Goal: Obtain resource: Obtain resource

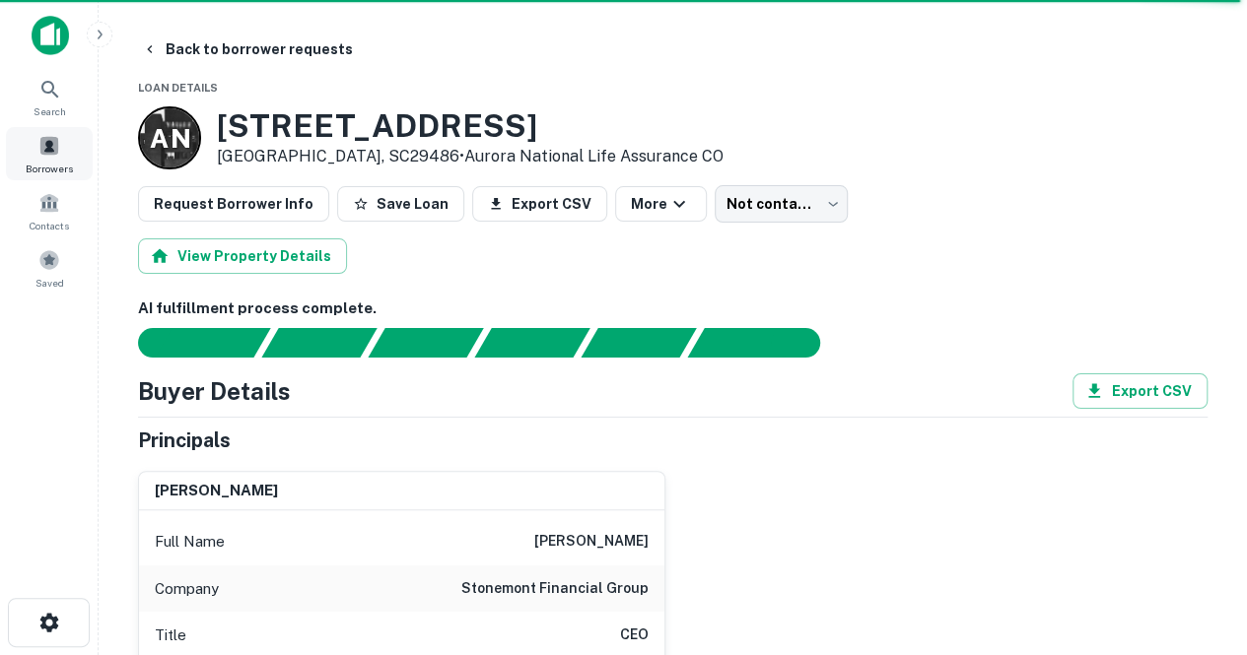
click at [16, 151] on div "Borrowers" at bounding box center [49, 153] width 87 height 53
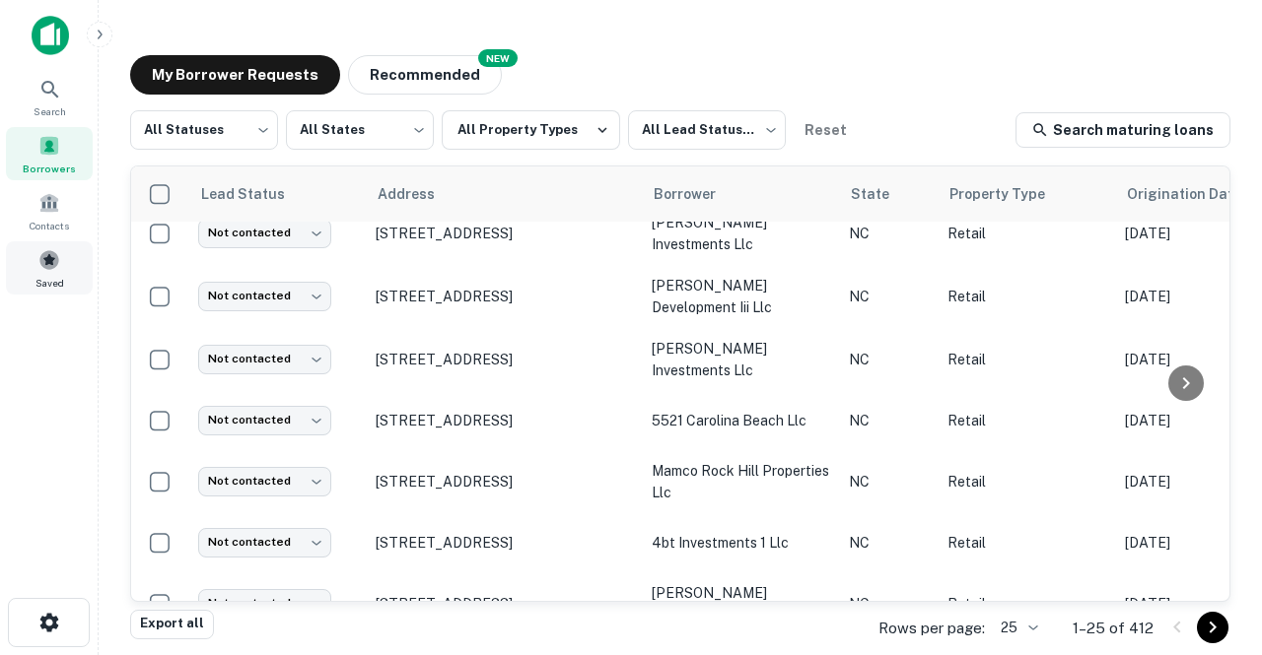
click at [52, 258] on span at bounding box center [49, 260] width 22 height 22
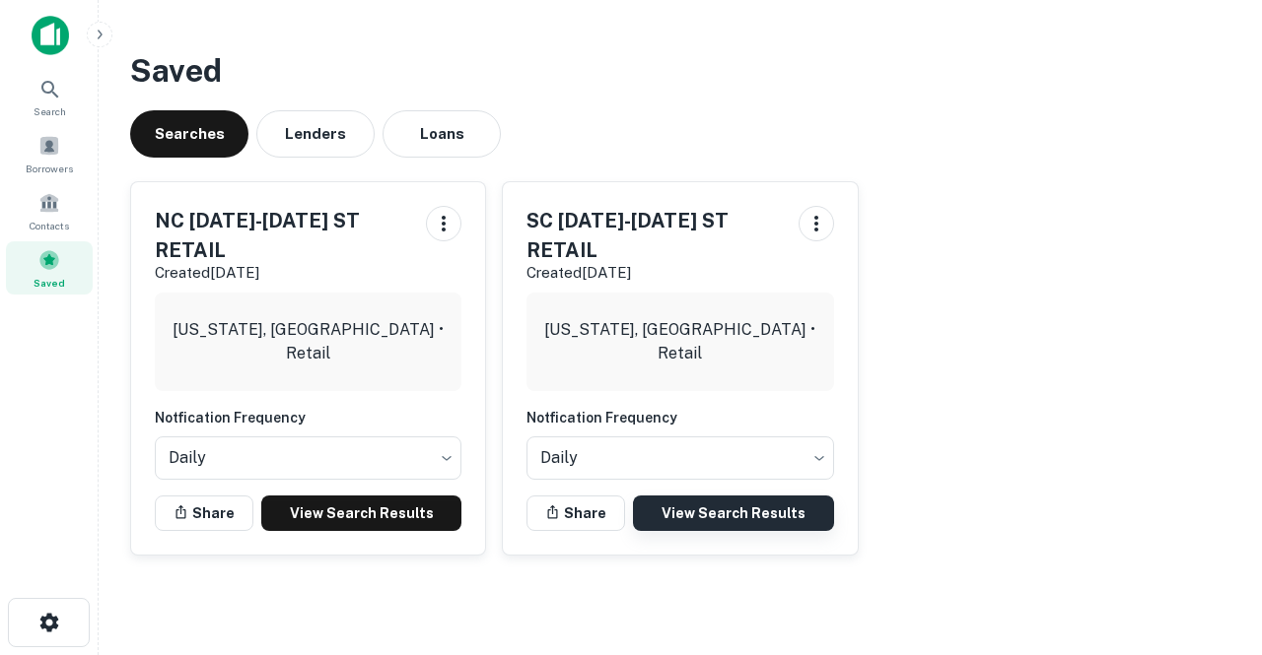
click at [747, 521] on link "View Search Results" at bounding box center [733, 513] width 200 height 35
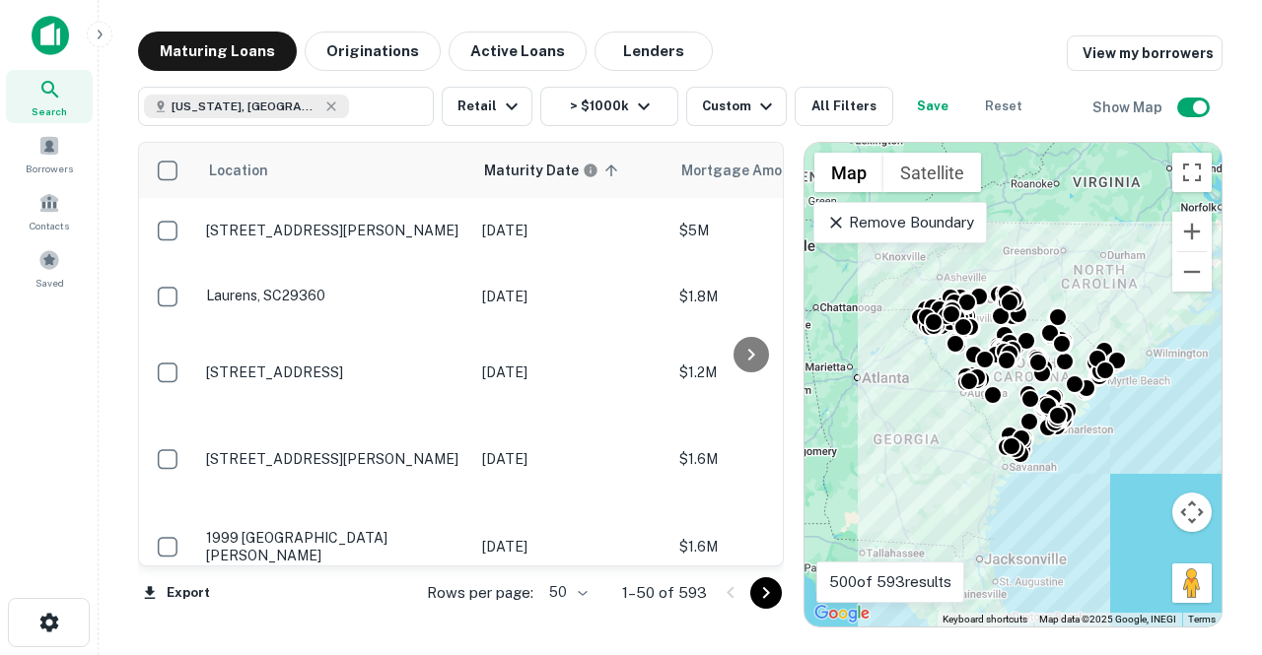
click at [581, 600] on body "Search Borrowers Contacts Saved Maturing Loans Originations Active Loans Lender…" at bounding box center [631, 327] width 1262 height 655
click at [574, 616] on li "100" at bounding box center [568, 613] width 57 height 35
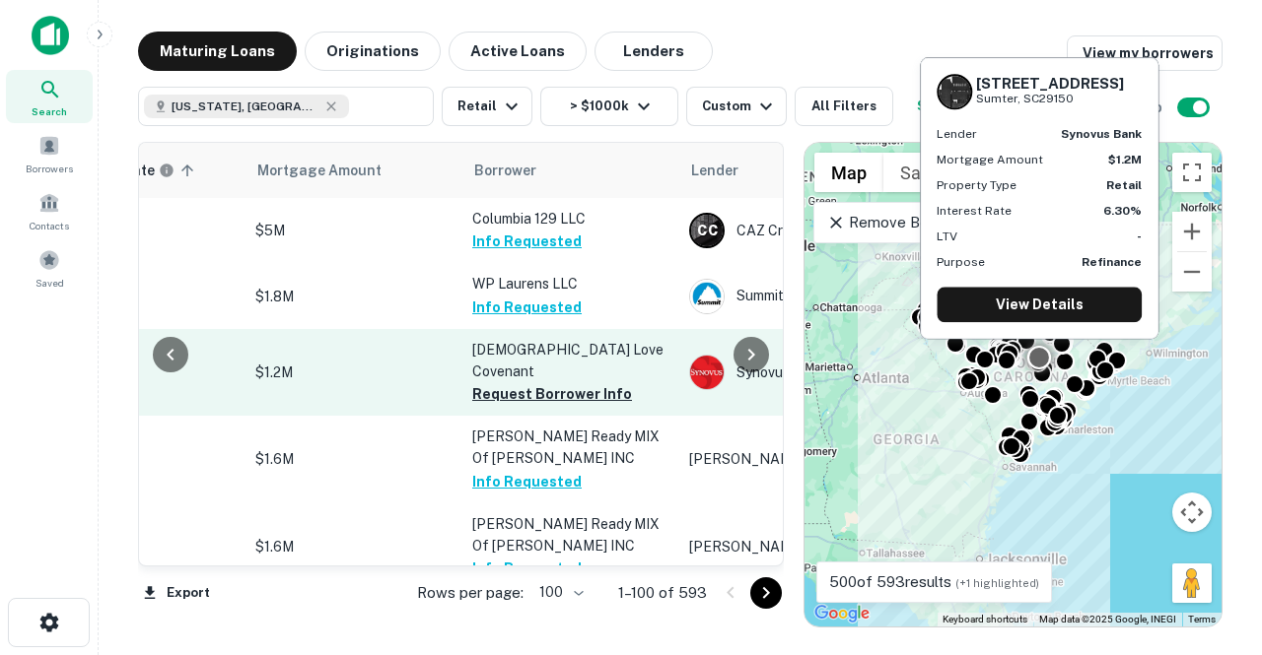
scroll to position [0, 428]
click at [565, 382] on button "Request Borrower Info" at bounding box center [548, 394] width 160 height 24
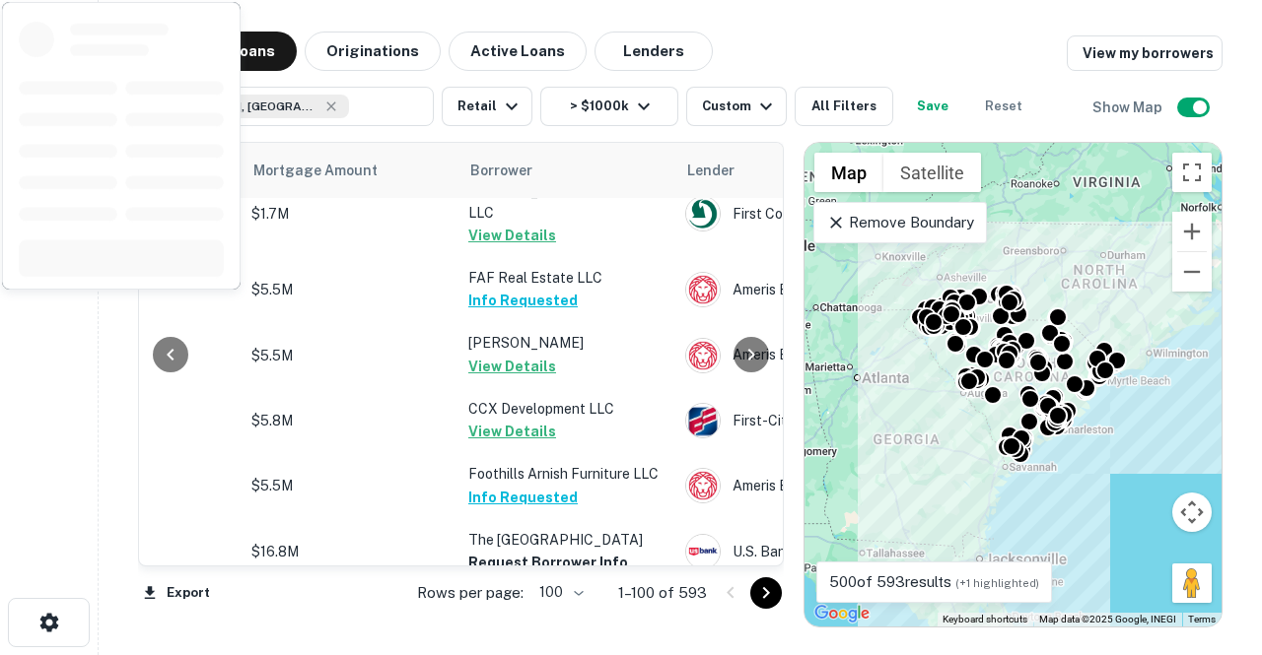
scroll to position [722, 428]
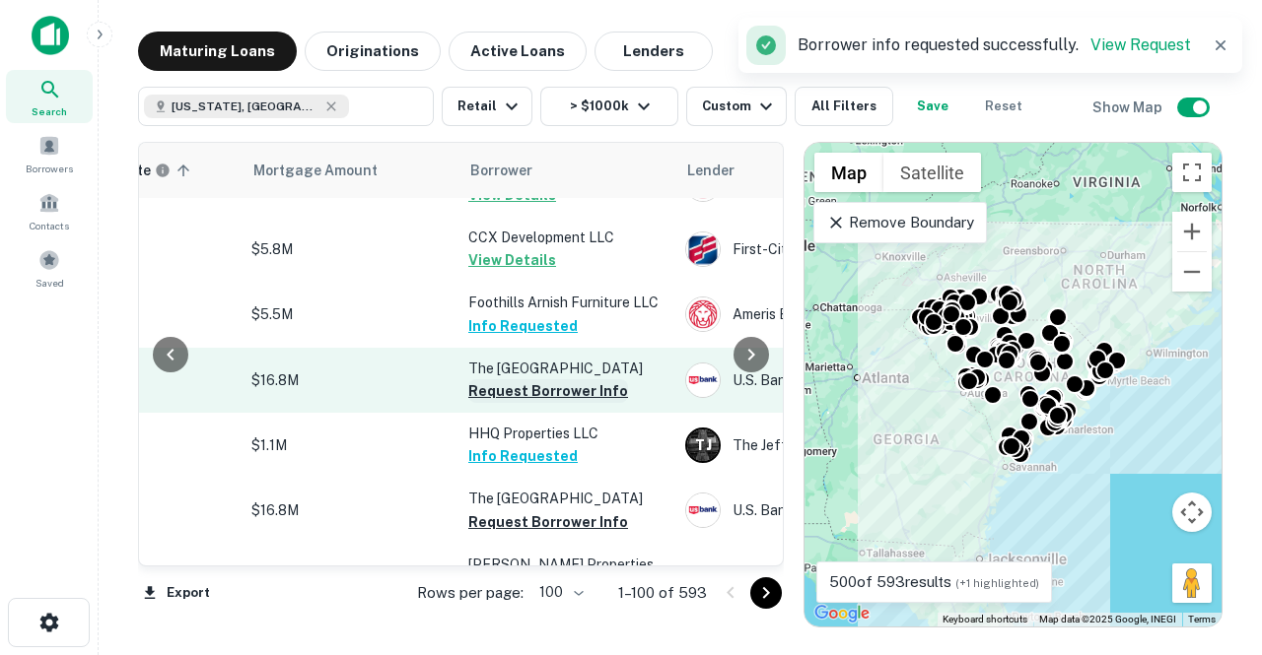
click at [545, 379] on button "Request Borrower Info" at bounding box center [548, 391] width 160 height 24
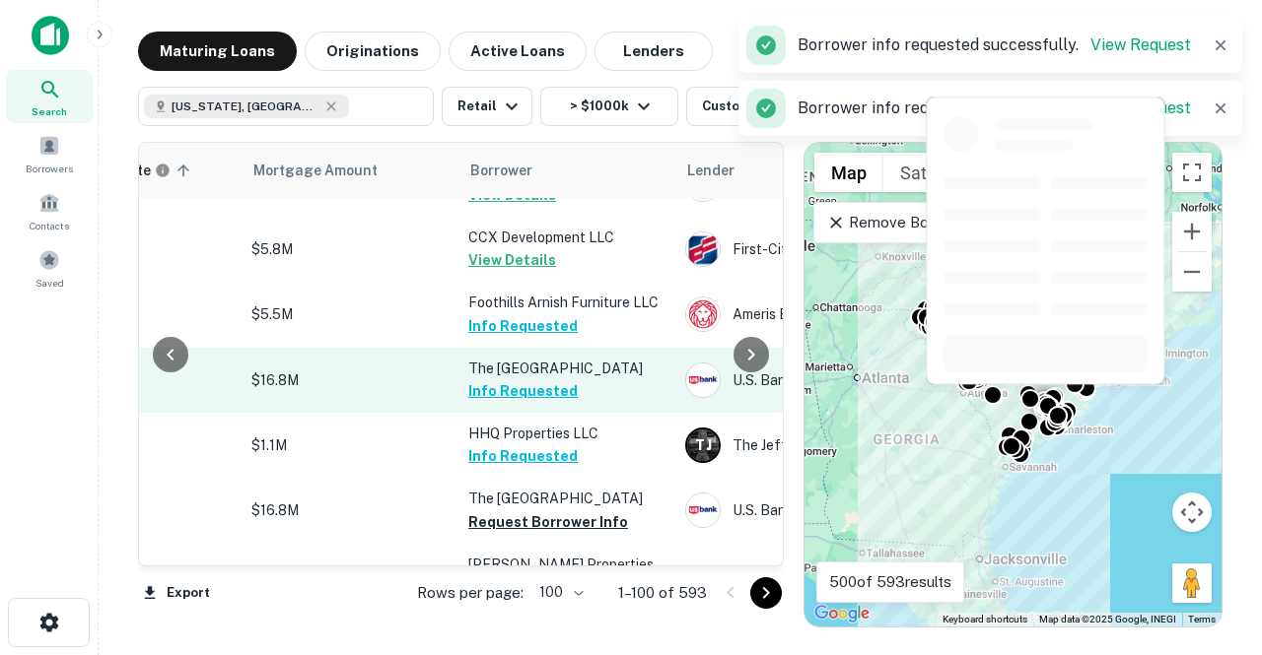
scroll to position [910, 428]
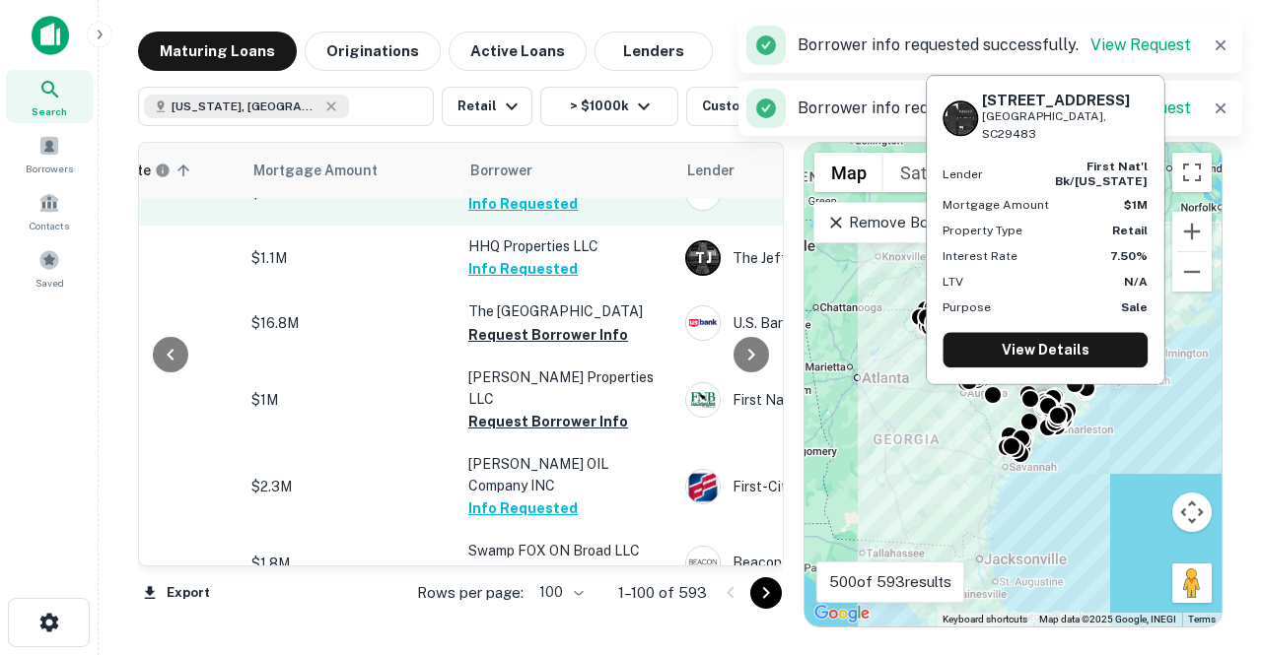
click at [545, 410] on button "Request Borrower Info" at bounding box center [548, 422] width 160 height 24
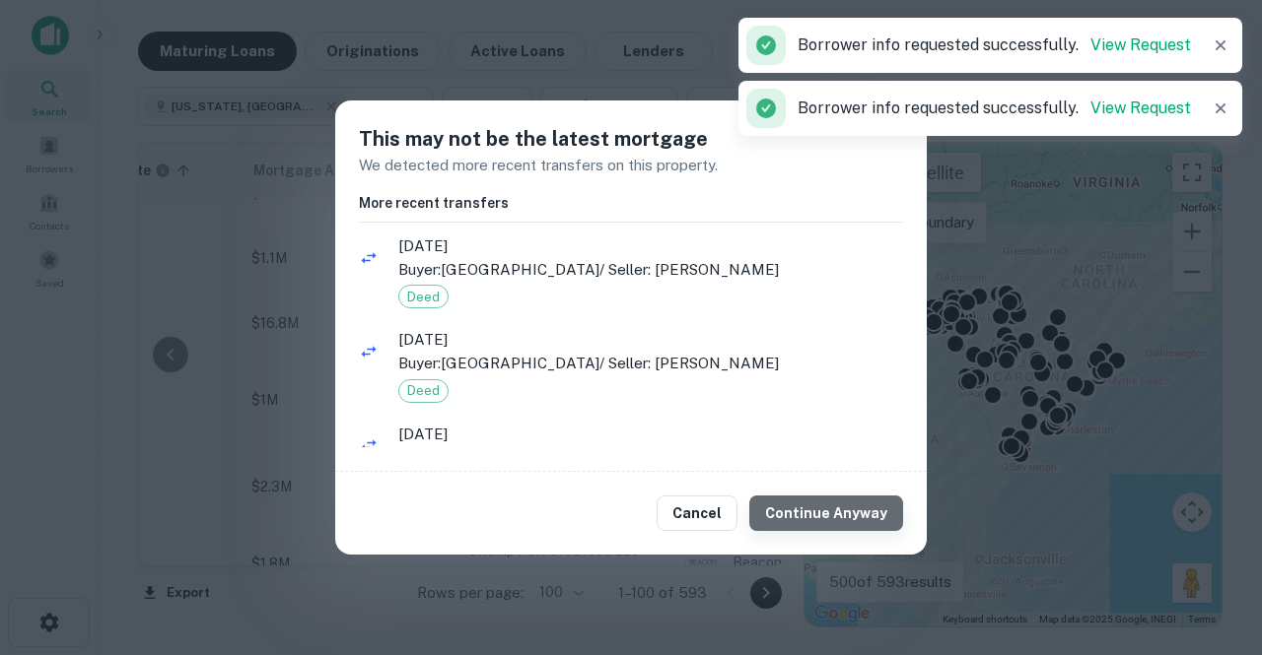
click at [864, 500] on button "Continue Anyway" at bounding box center [826, 513] width 154 height 35
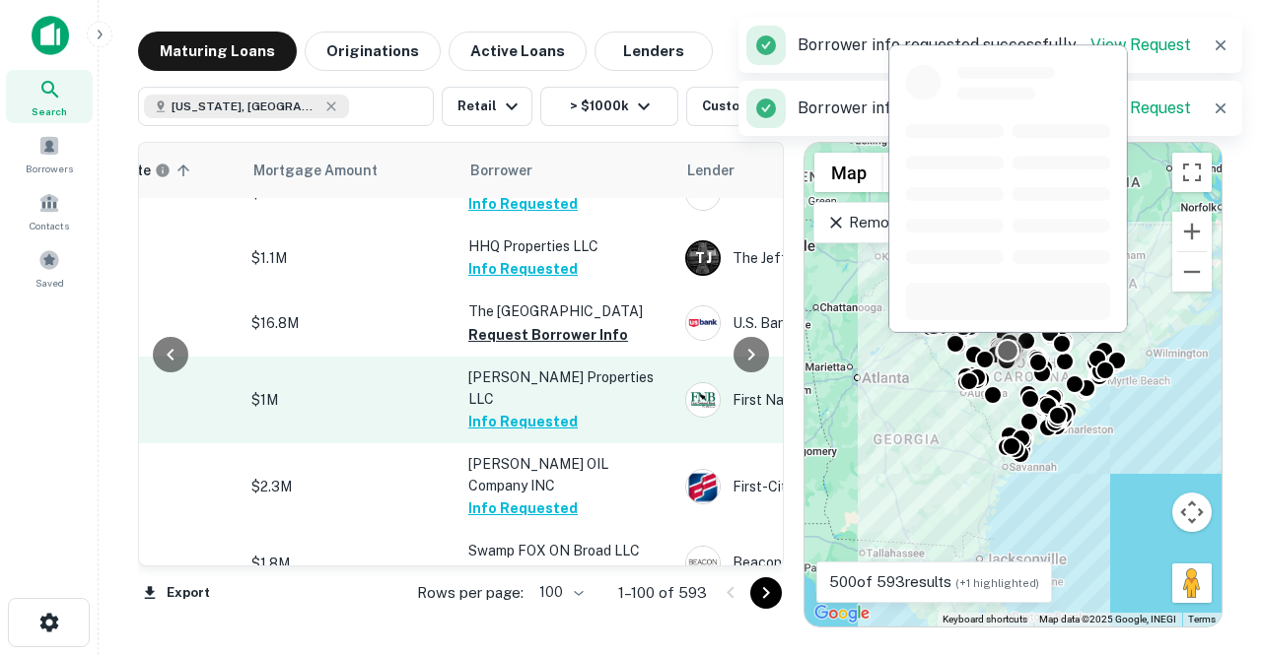
click at [557, 323] on button "Request Borrower Info" at bounding box center [548, 335] width 160 height 24
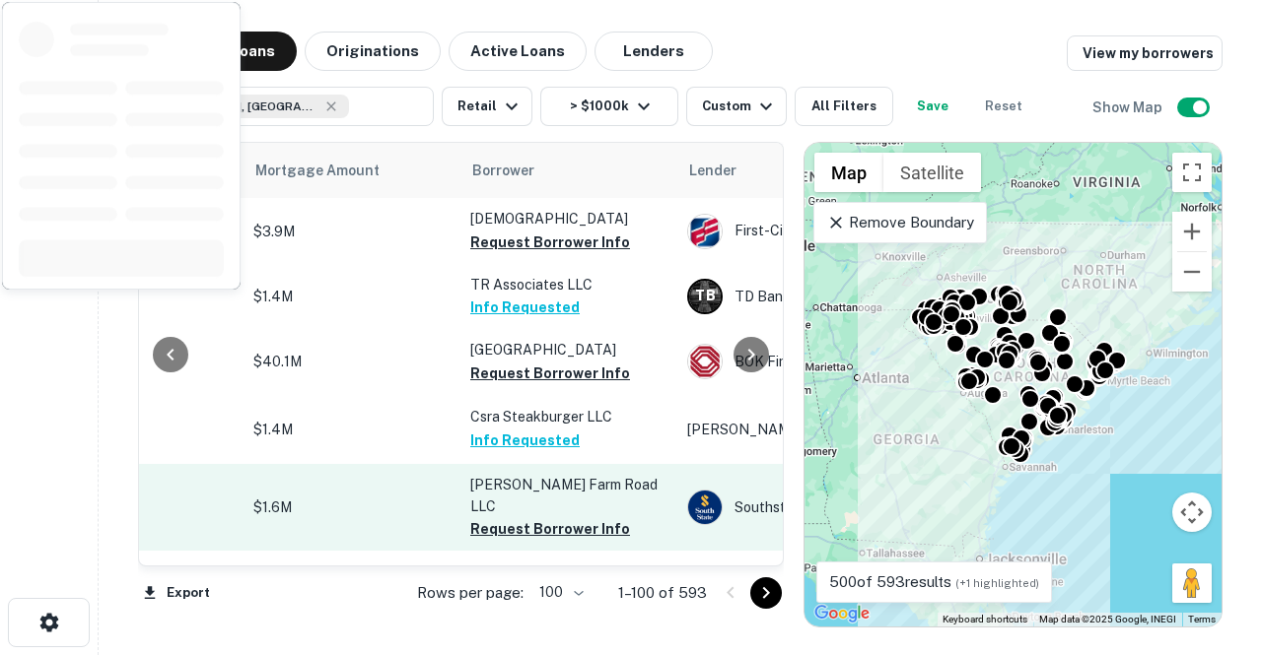
scroll to position [3029, 426]
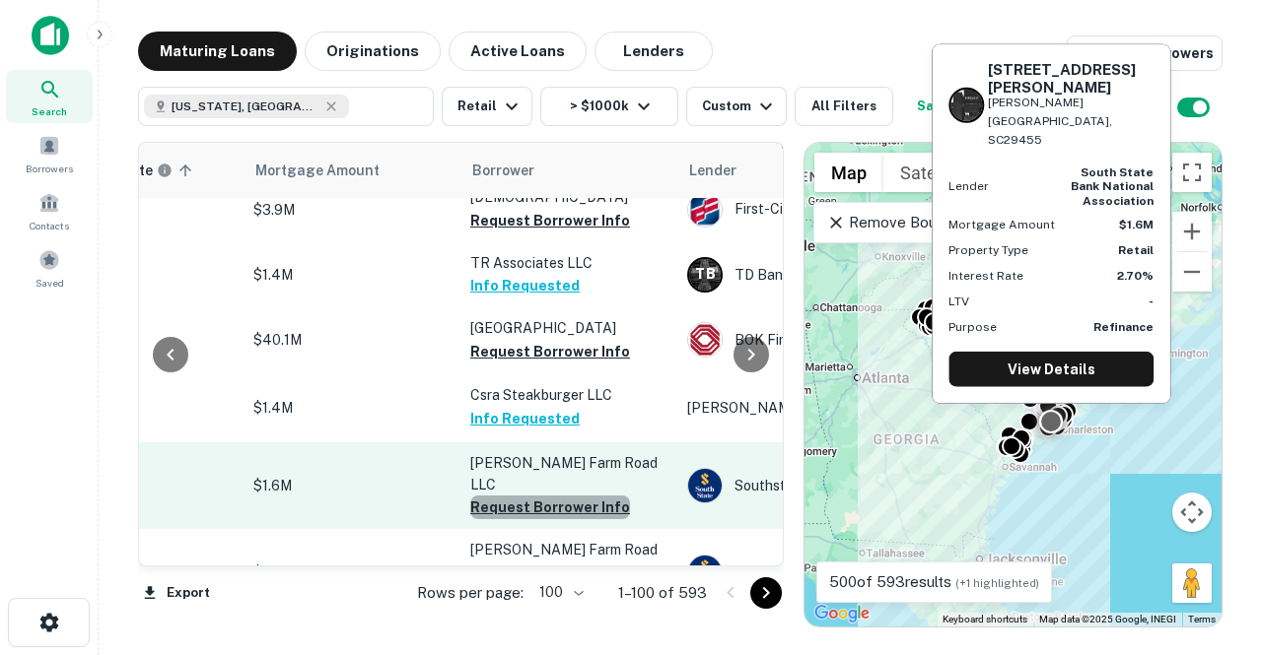
click at [552, 496] on button "Request Borrower Info" at bounding box center [550, 508] width 160 height 24
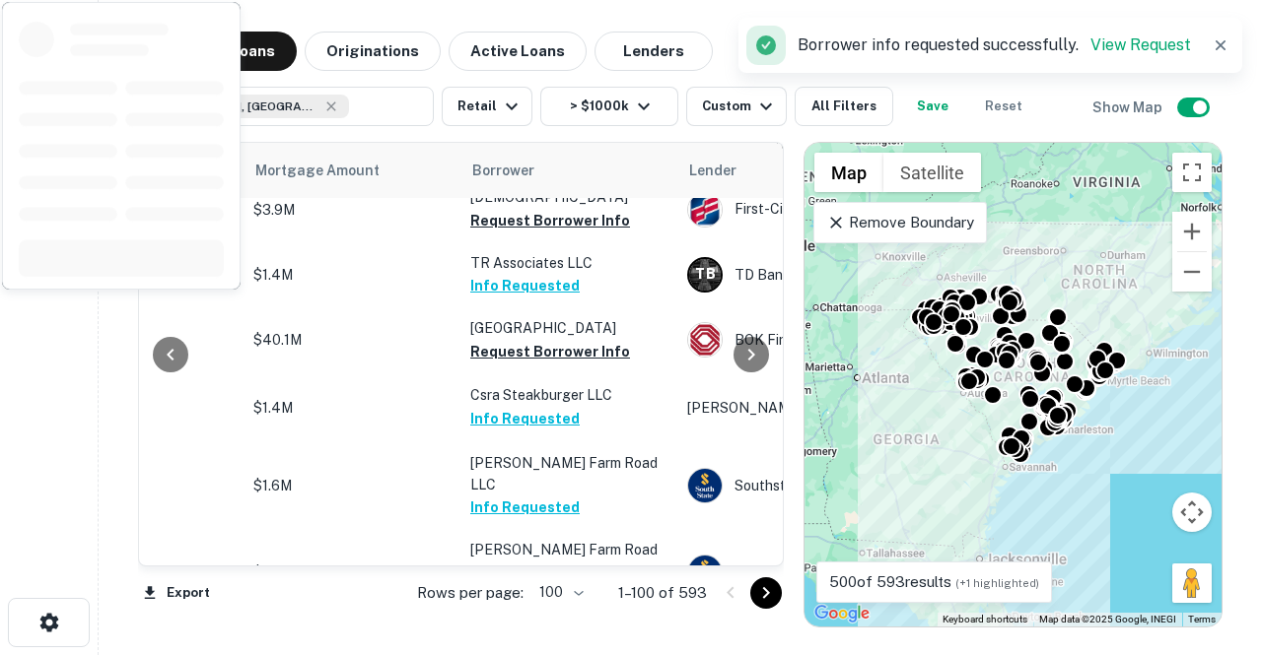
scroll to position [3300, 426]
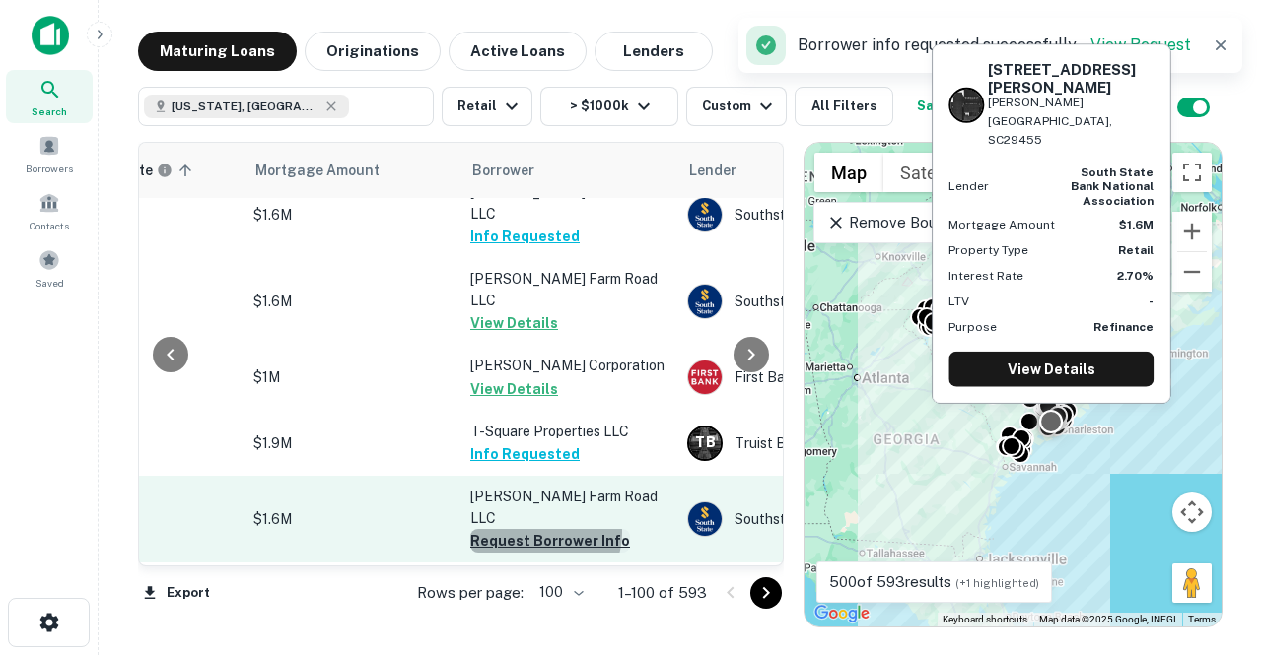
click at [544, 529] on button "Request Borrower Info" at bounding box center [550, 541] width 160 height 24
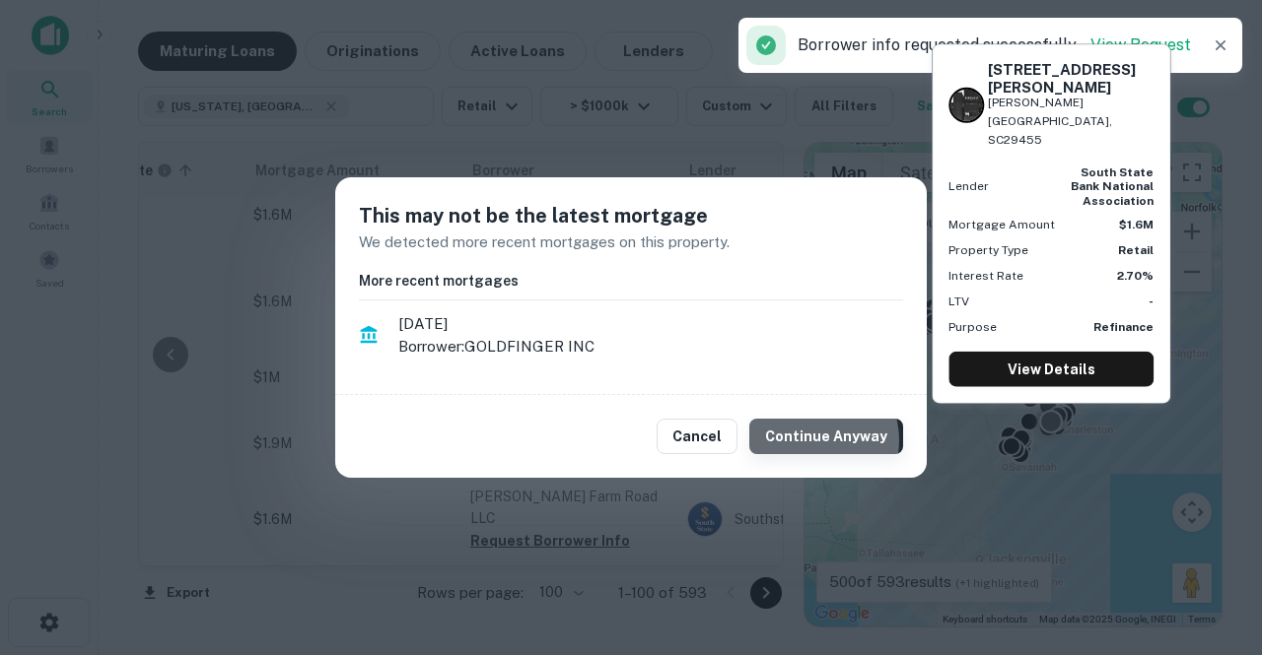
click at [816, 441] on button "Continue Anyway" at bounding box center [826, 436] width 154 height 35
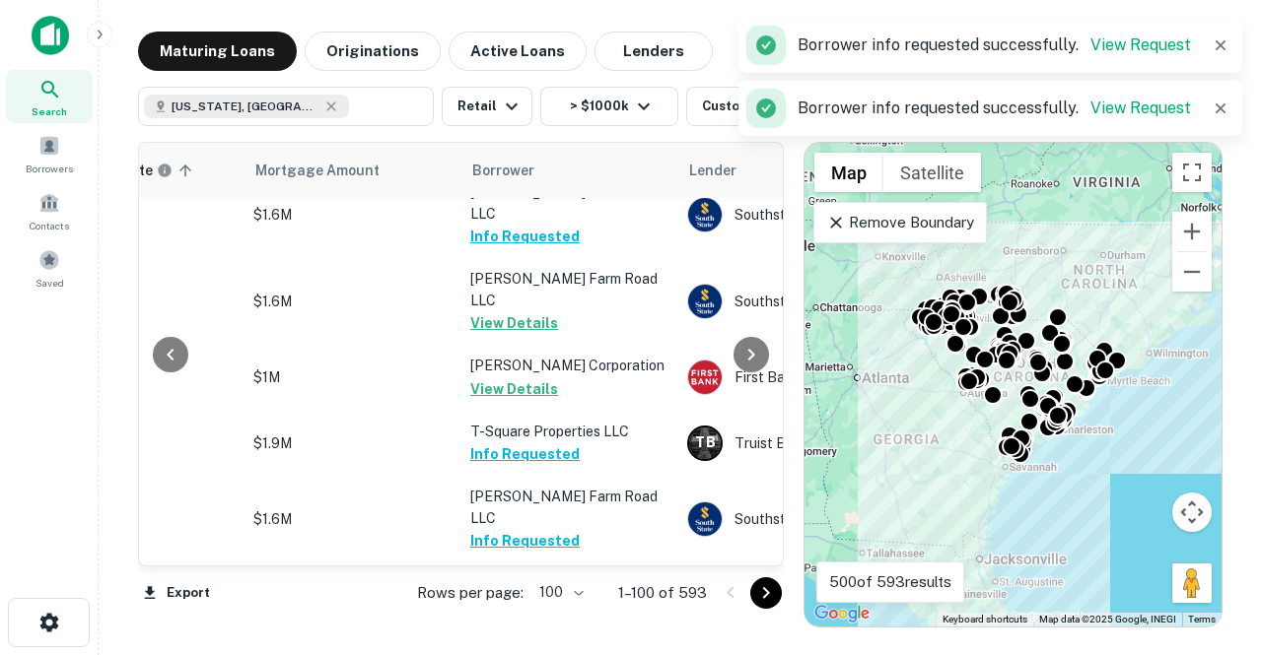
scroll to position [3375, 426]
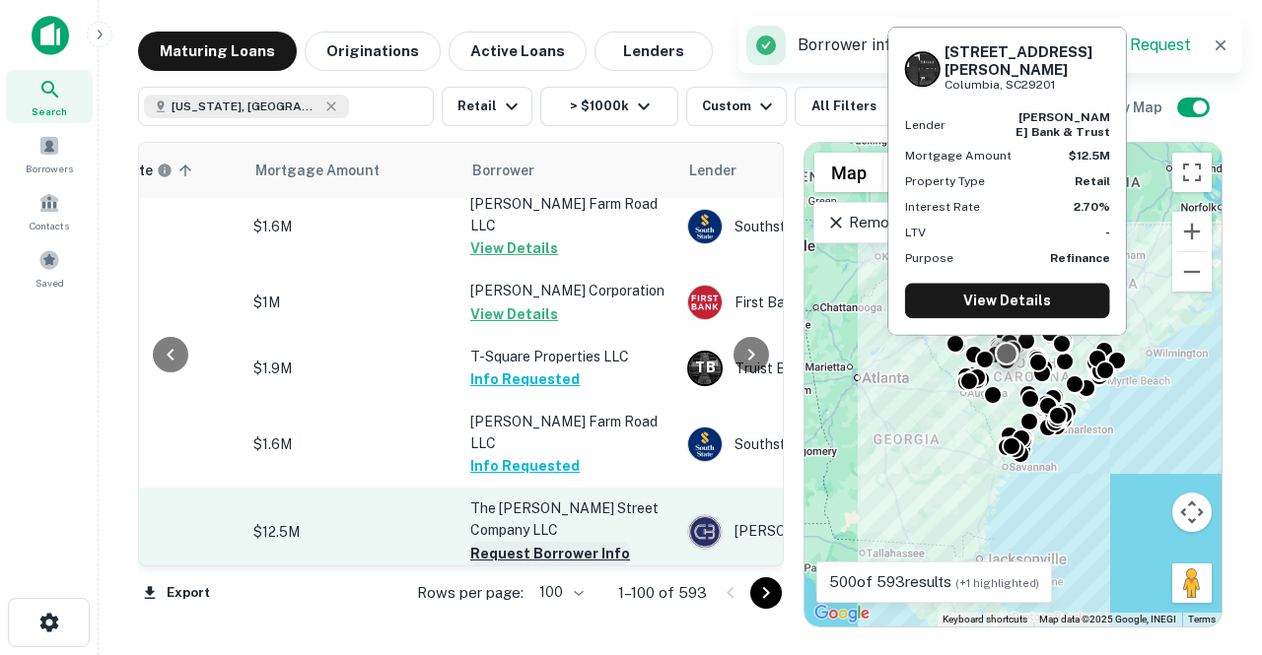
click at [560, 542] on button "Request Borrower Info" at bounding box center [550, 554] width 160 height 24
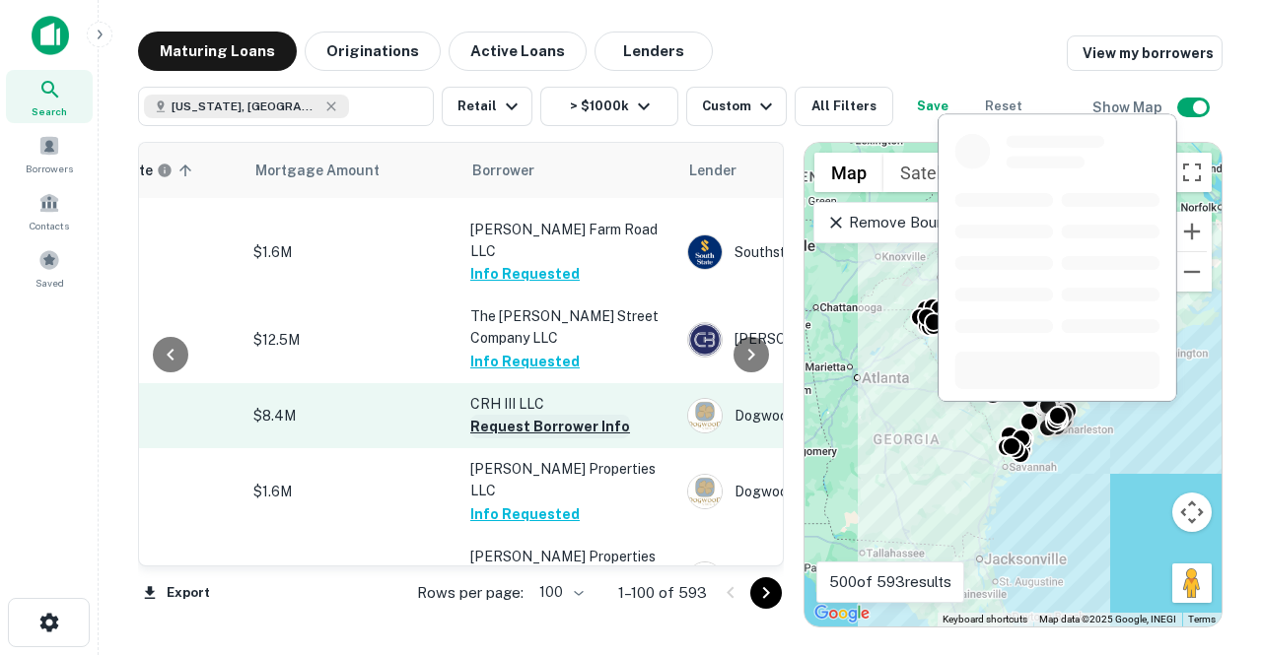
scroll to position [3733, 426]
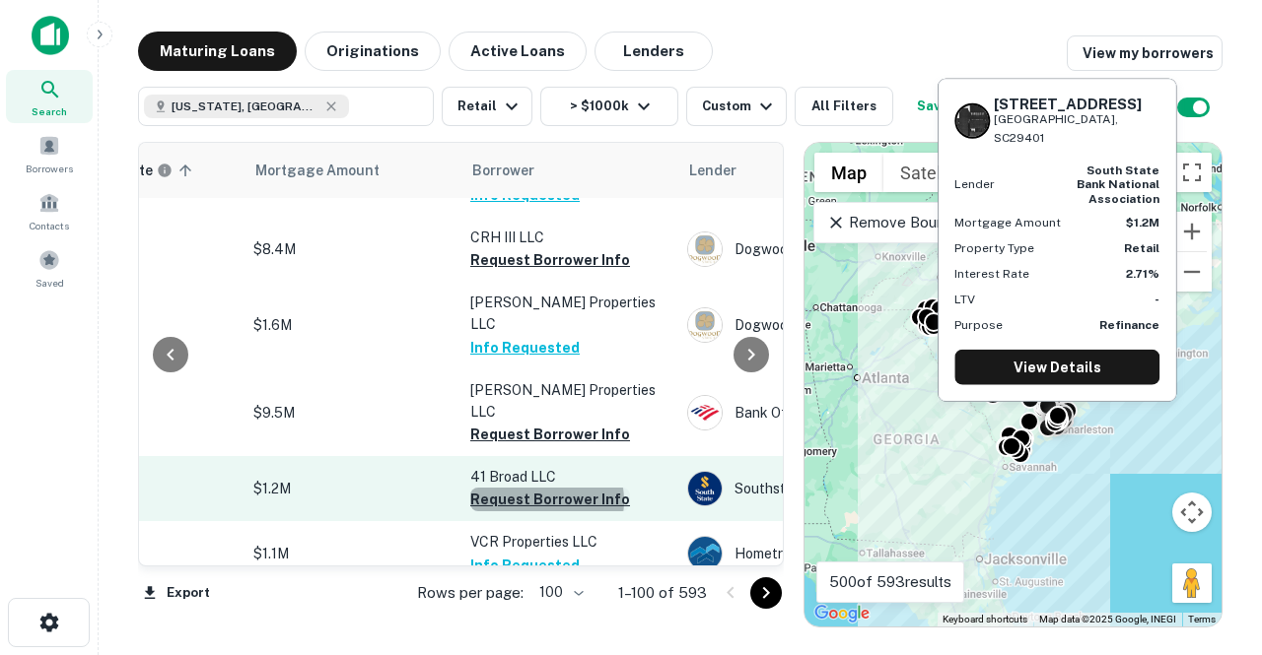
click at [546, 488] on button "Request Borrower Info" at bounding box center [550, 500] width 160 height 24
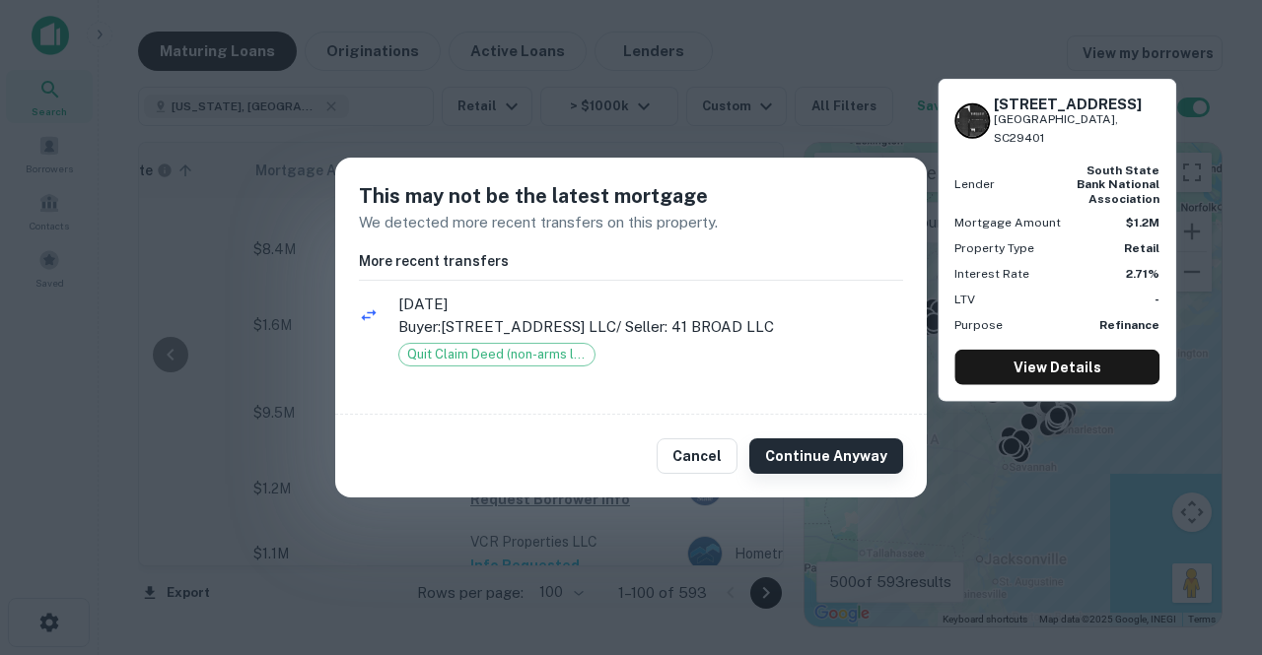
click at [803, 452] on button "Continue Anyway" at bounding box center [826, 456] width 154 height 35
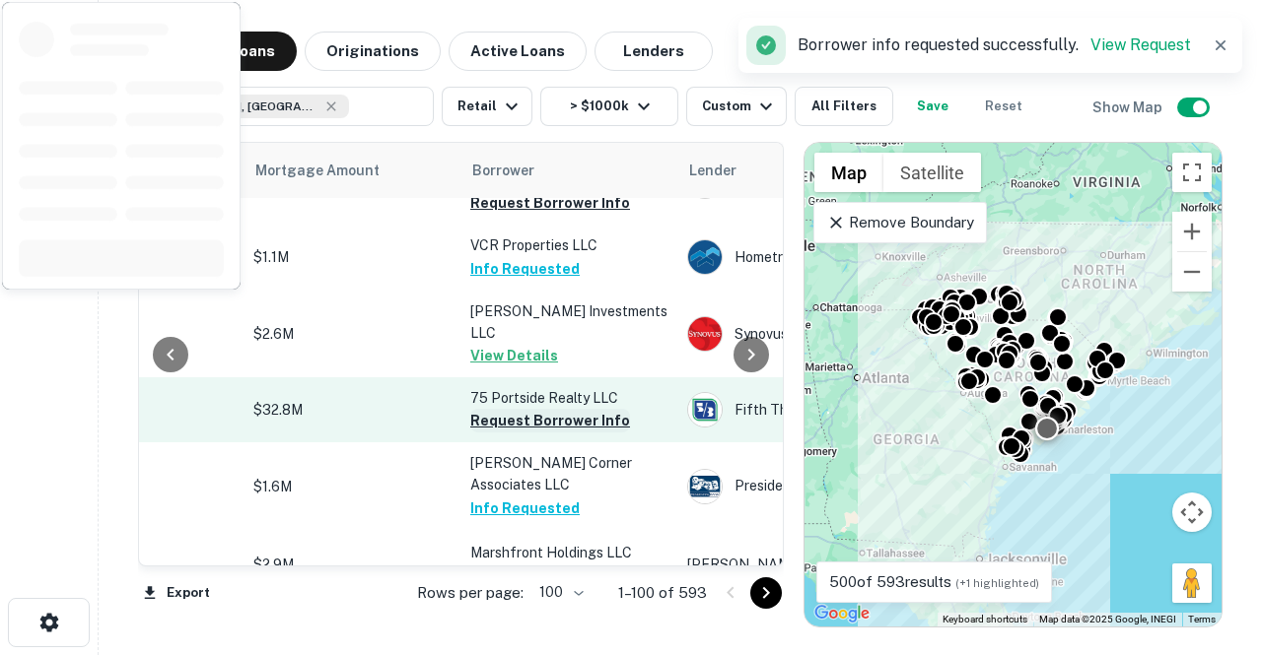
scroll to position [4032, 426]
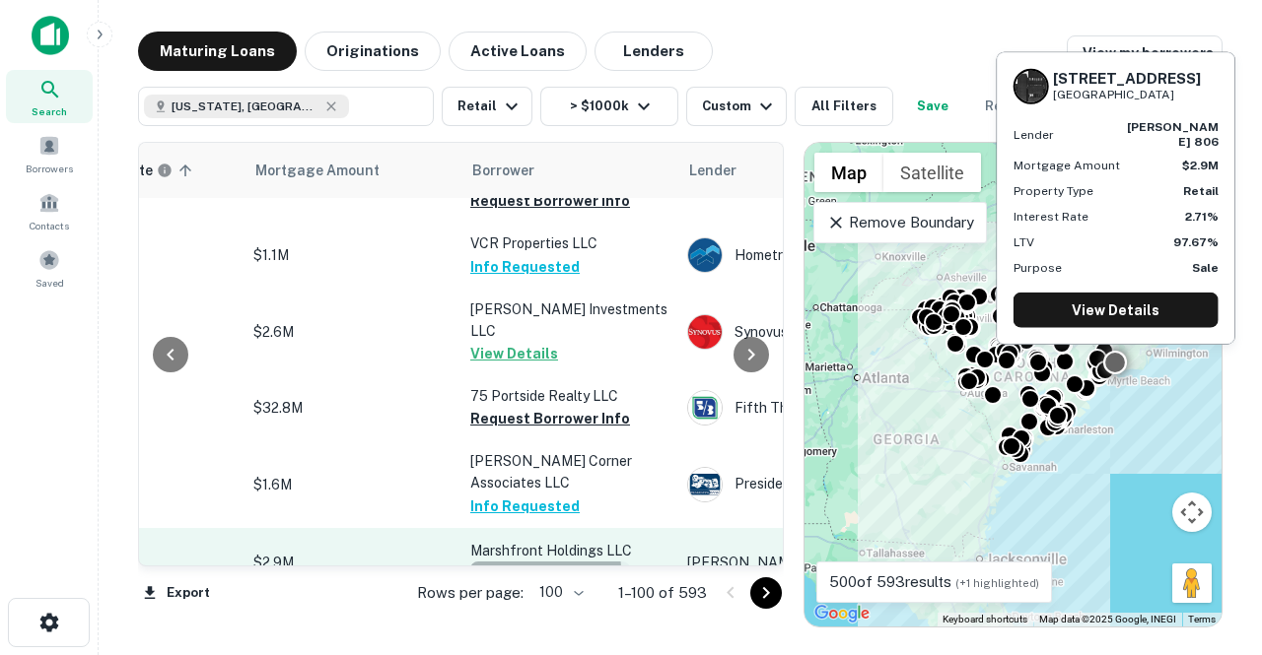
click at [538, 562] on button "Request Borrower Info" at bounding box center [550, 574] width 160 height 24
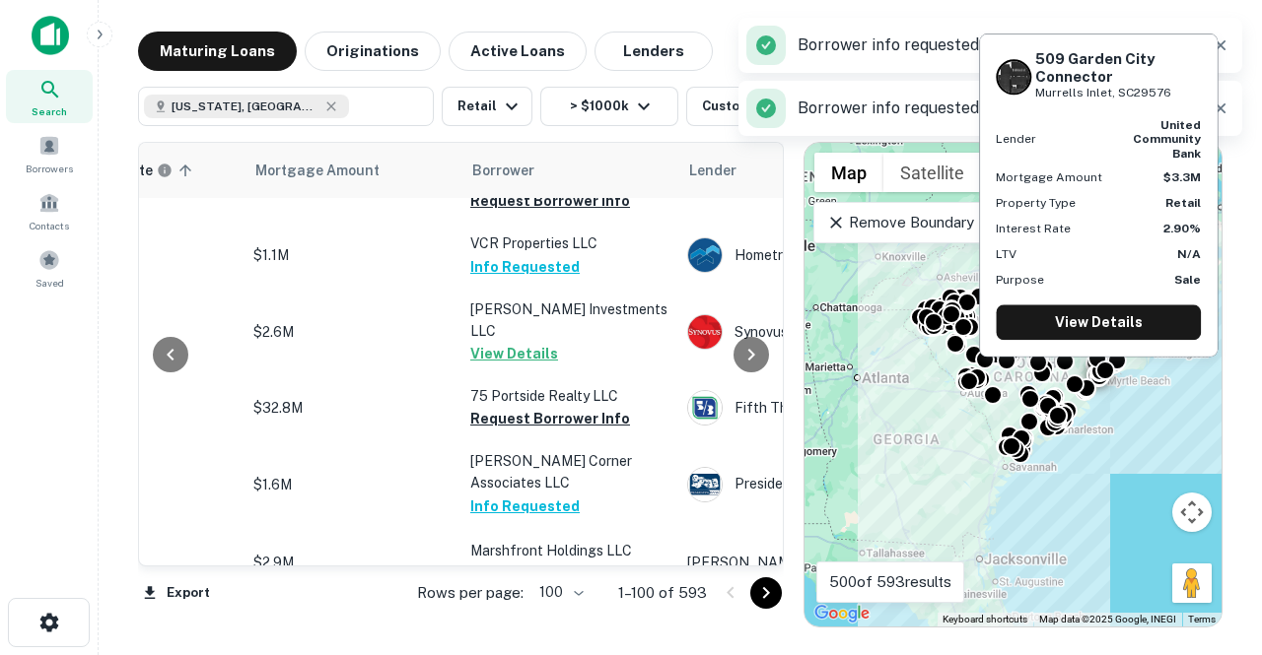
click at [497, 629] on button "Request Borrower Info" at bounding box center [550, 641] width 160 height 24
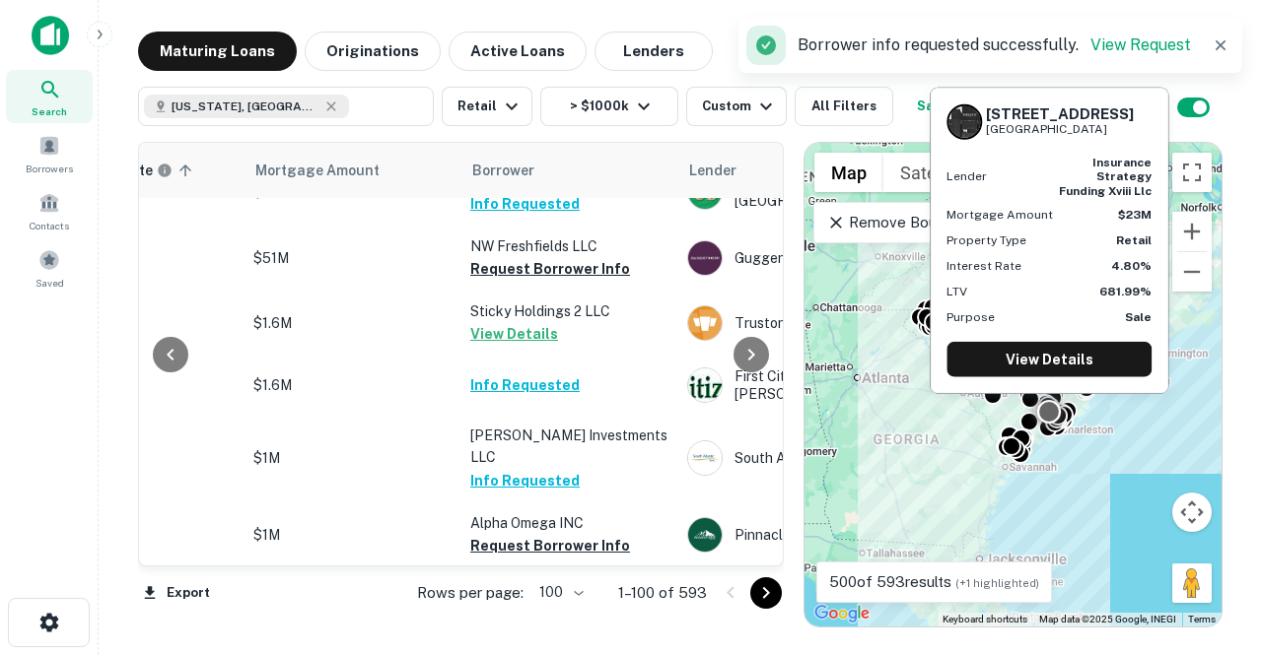
scroll to position [4634, 426]
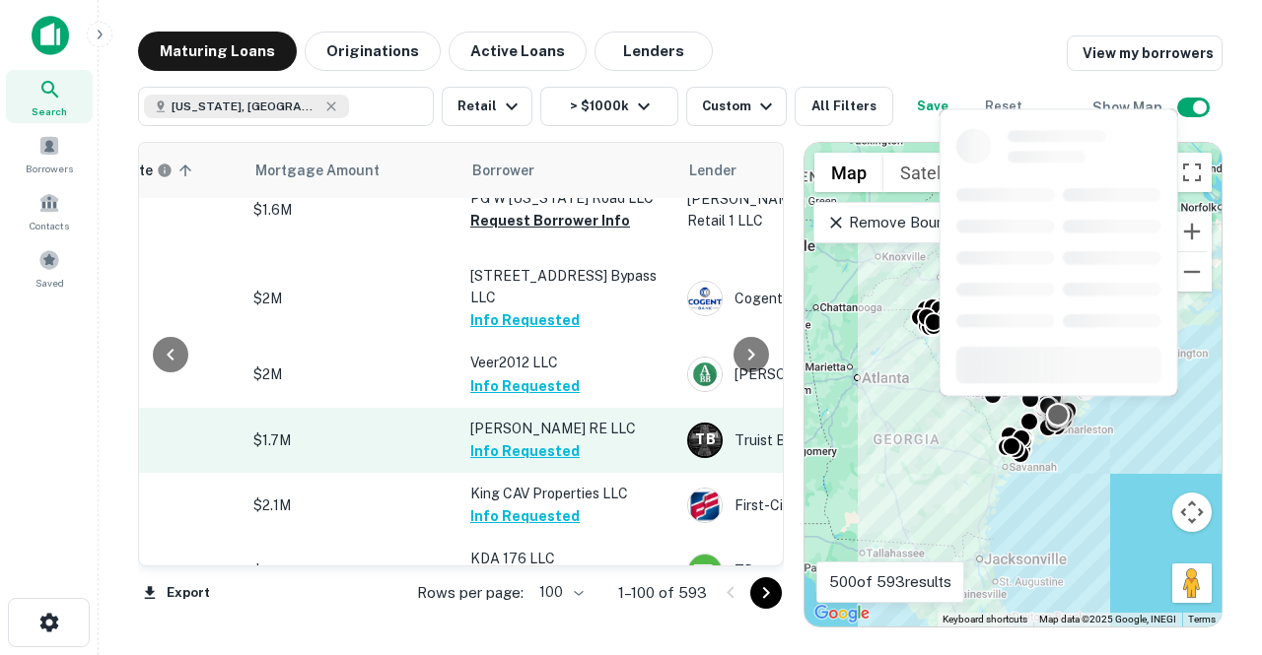
scroll to position [6105, 426]
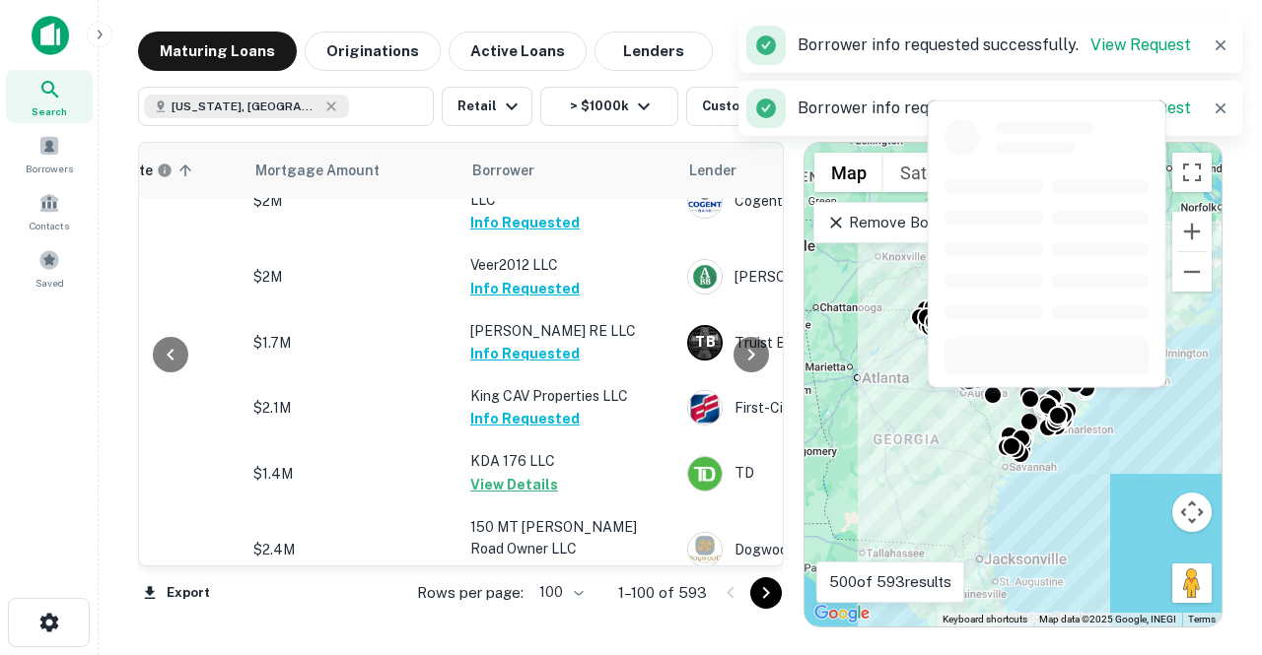
scroll to position [6598, 426]
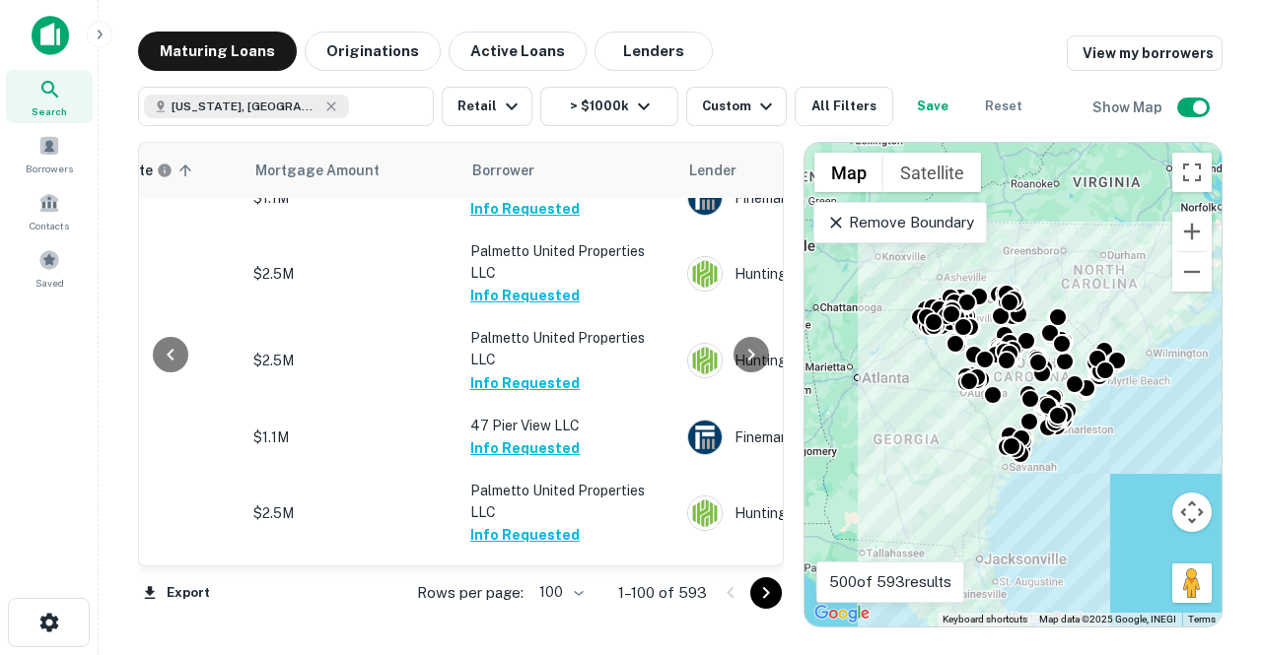
click at [764, 596] on icon "Go to next page" at bounding box center [765, 593] width 7 height 12
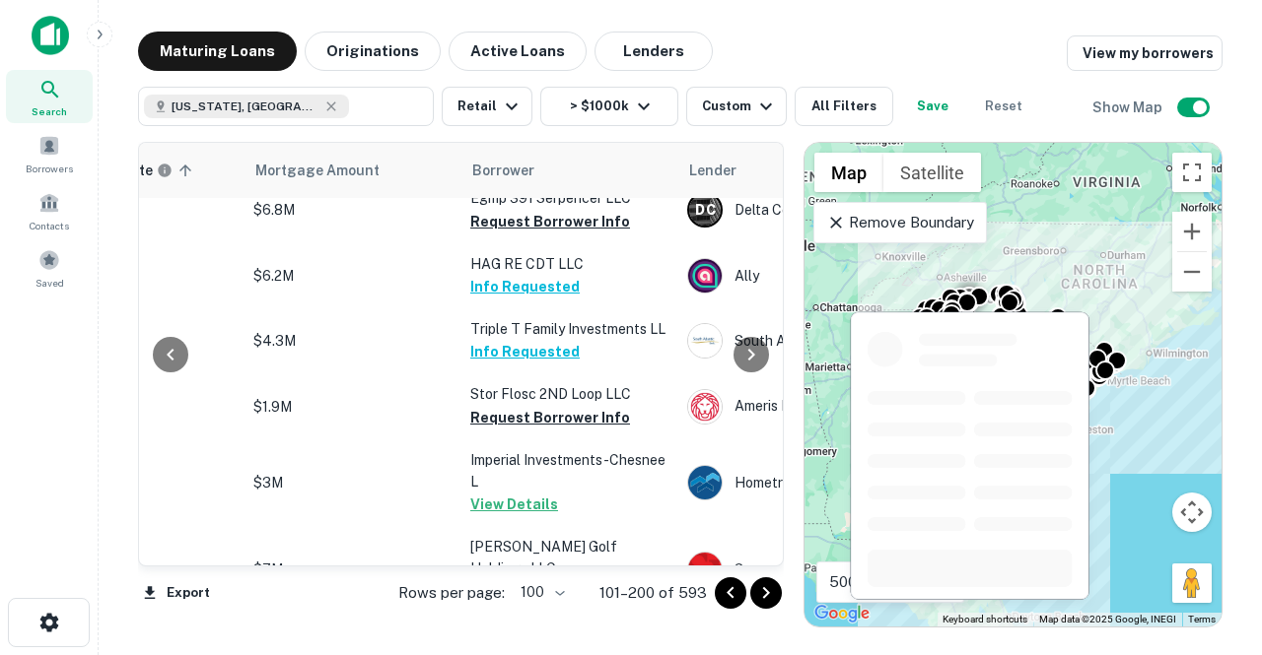
scroll to position [2011, 426]
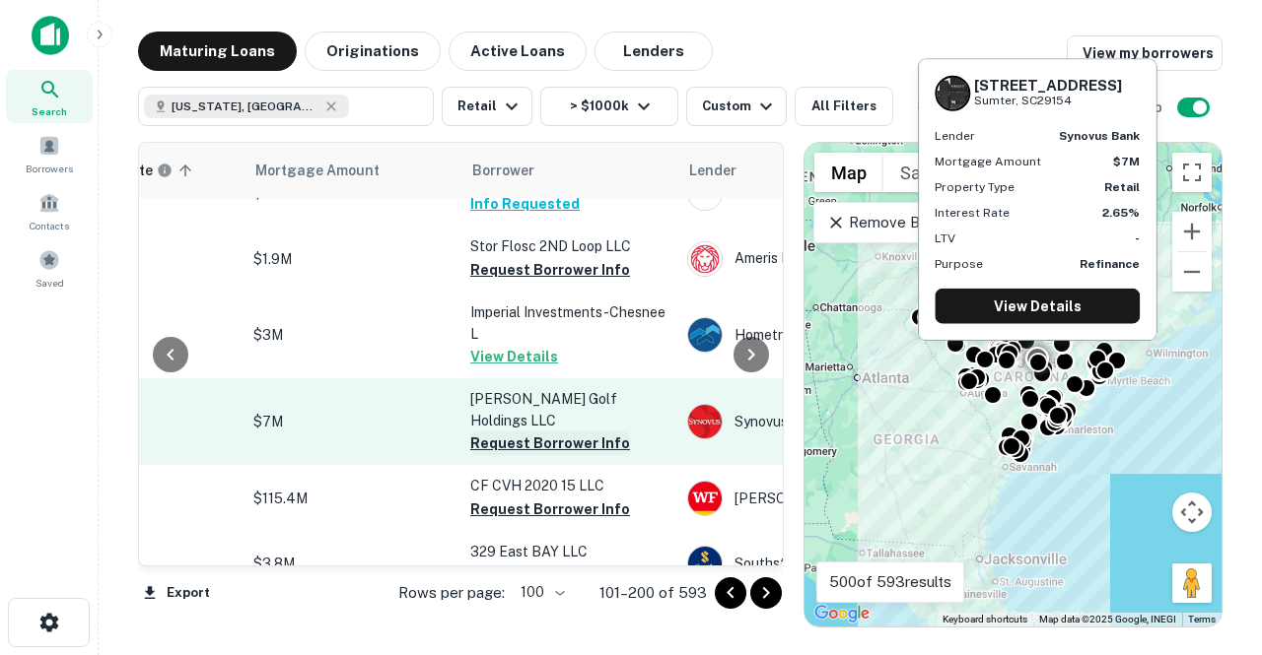
click at [531, 432] on button "Request Borrower Info" at bounding box center [550, 444] width 160 height 24
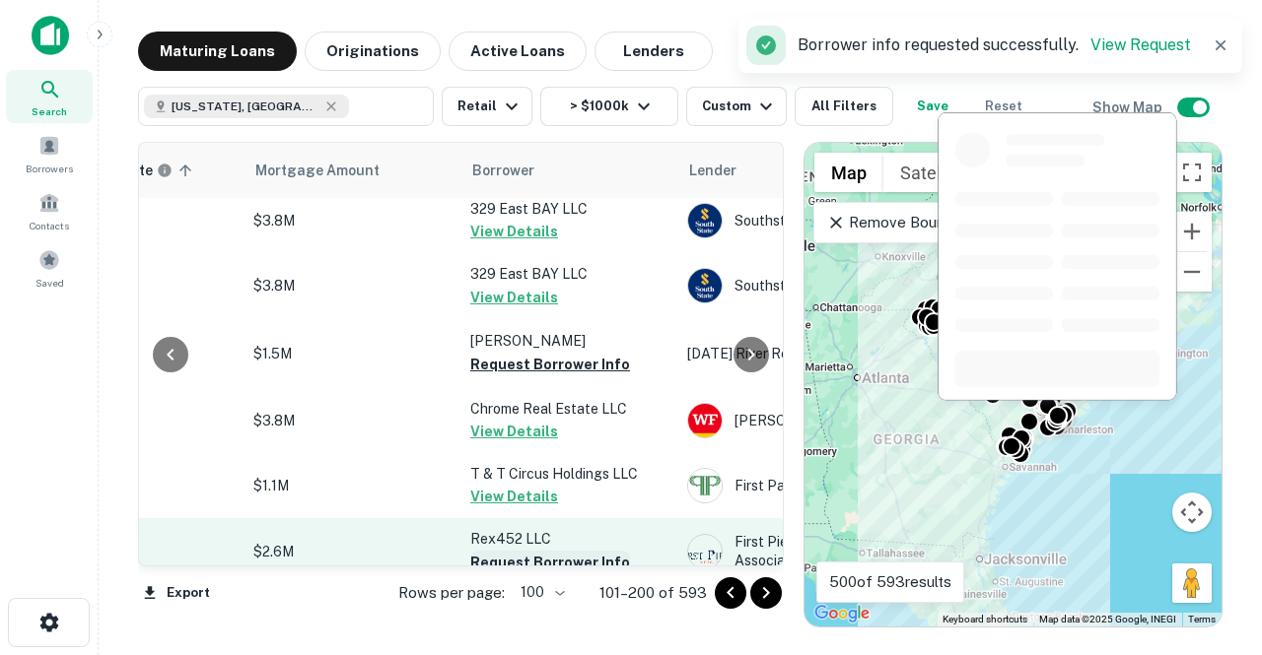
scroll to position [2389, 426]
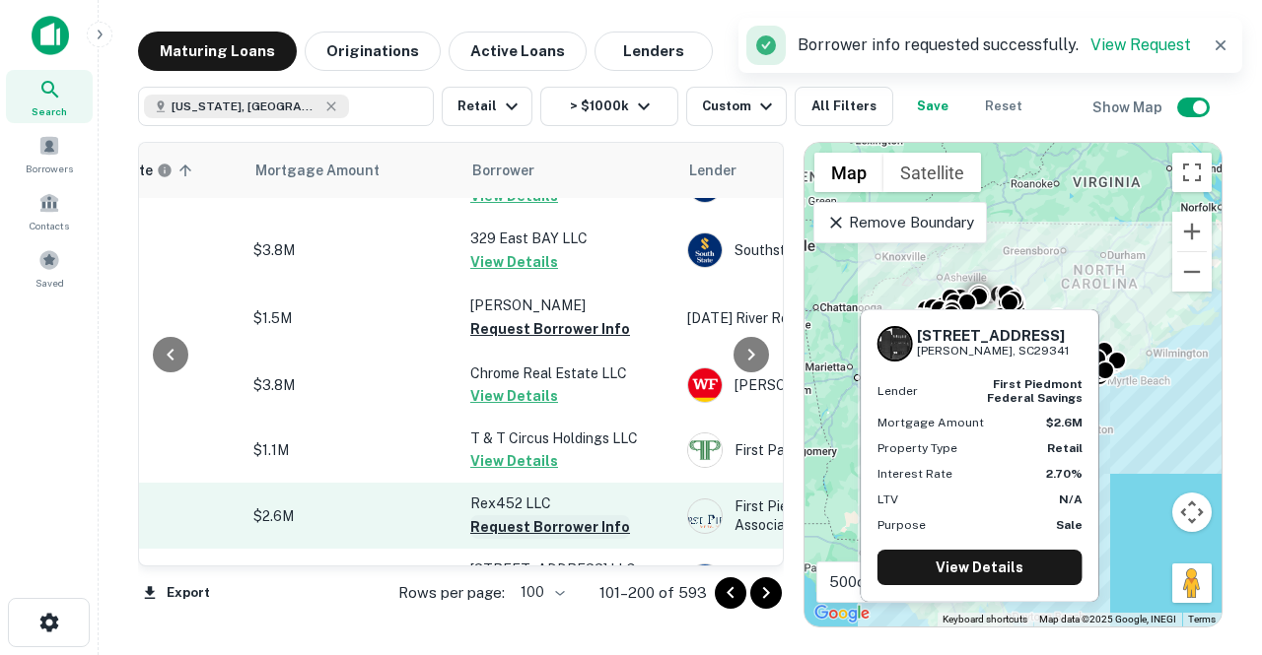
click at [521, 515] on button "Request Borrower Info" at bounding box center [550, 527] width 160 height 24
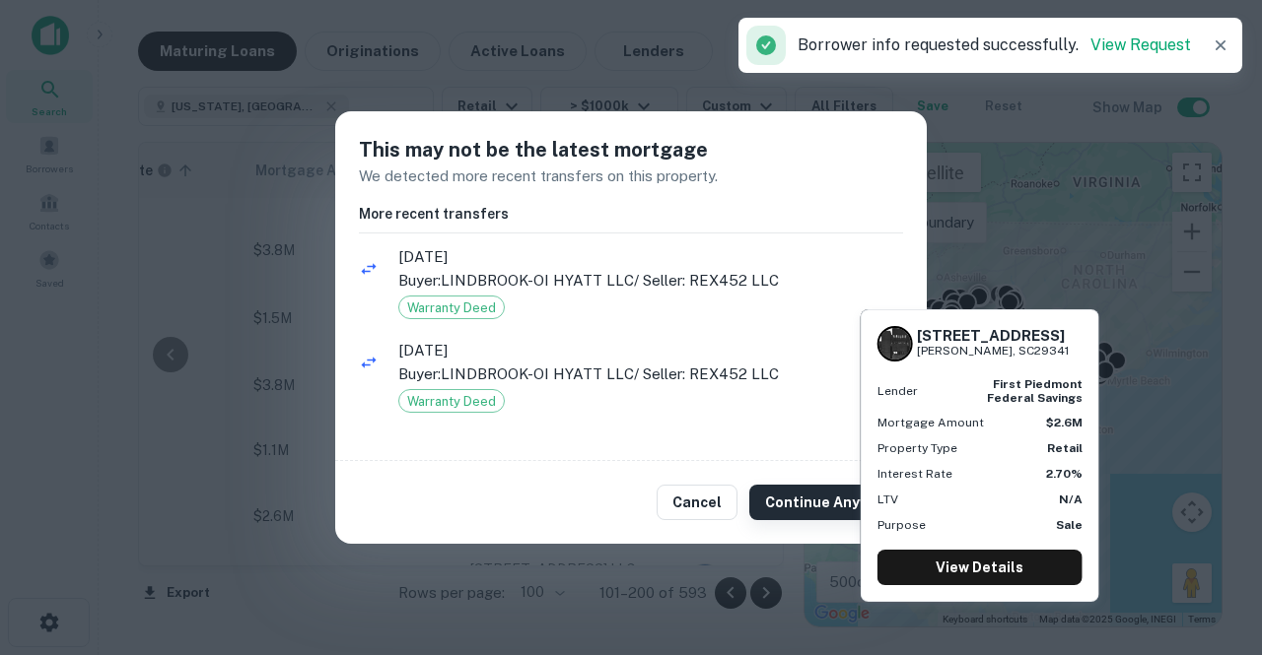
click at [797, 501] on button "Continue Anyway" at bounding box center [826, 502] width 154 height 35
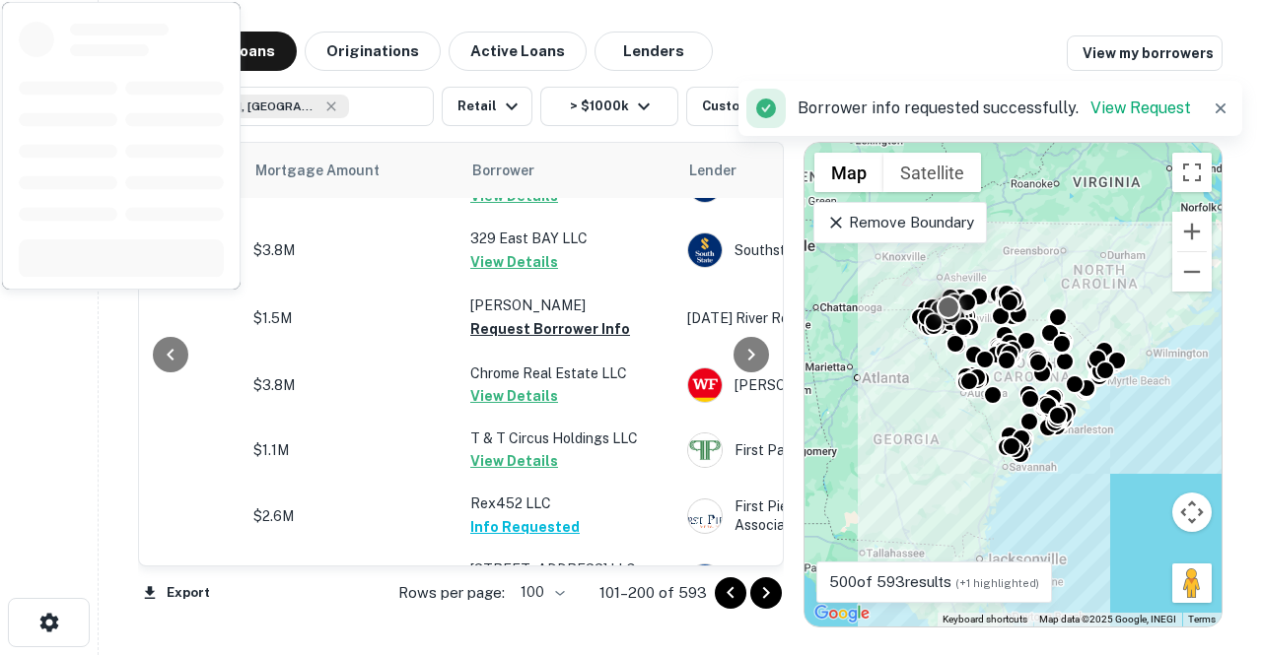
scroll to position [2671, 426]
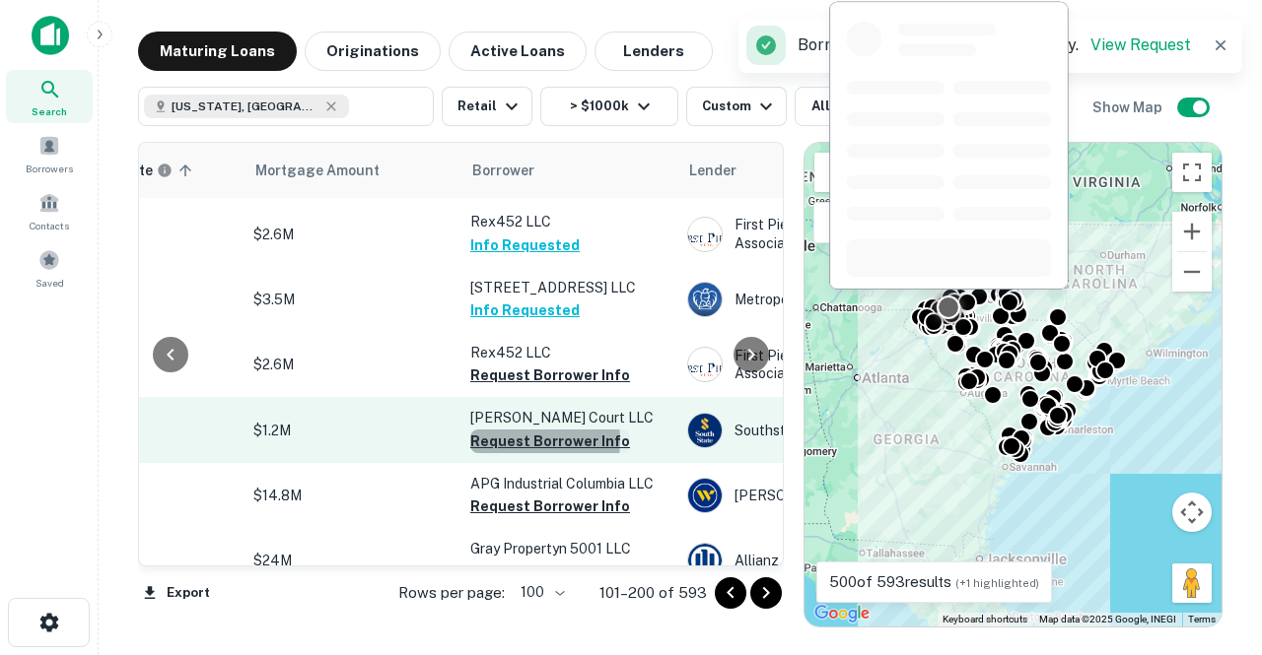
click at [521, 430] on button "Request Borrower Info" at bounding box center [550, 442] width 160 height 24
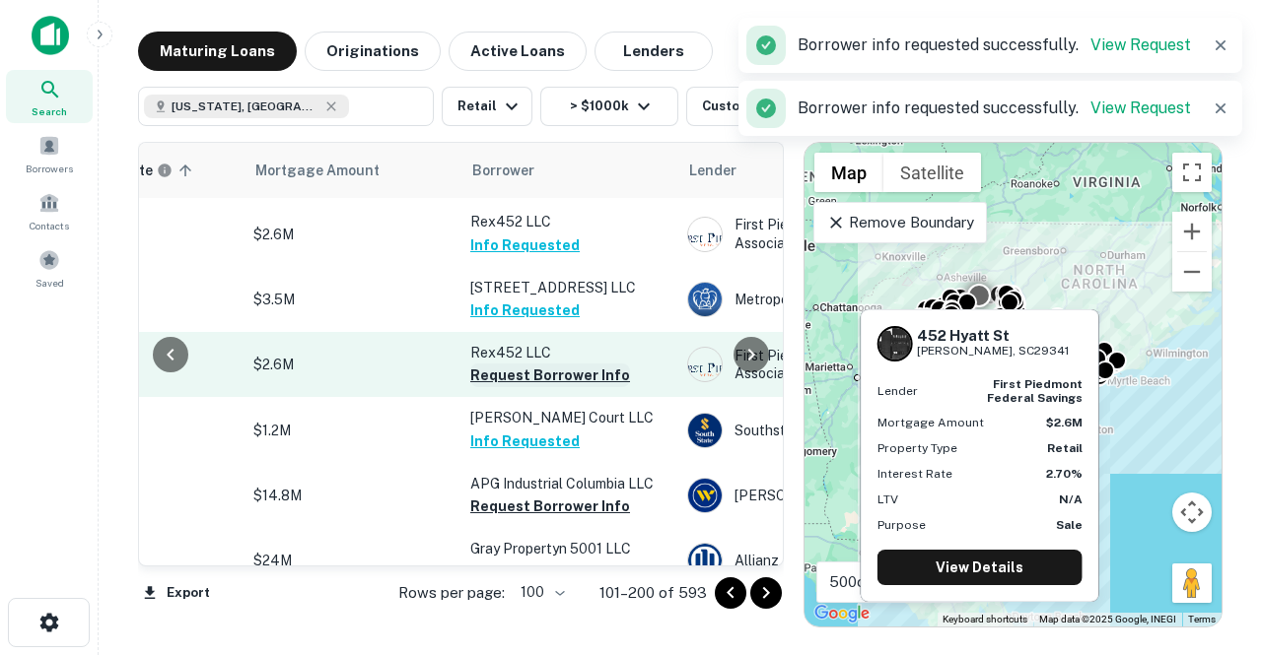
click at [528, 364] on button "Request Borrower Info" at bounding box center [550, 376] width 160 height 24
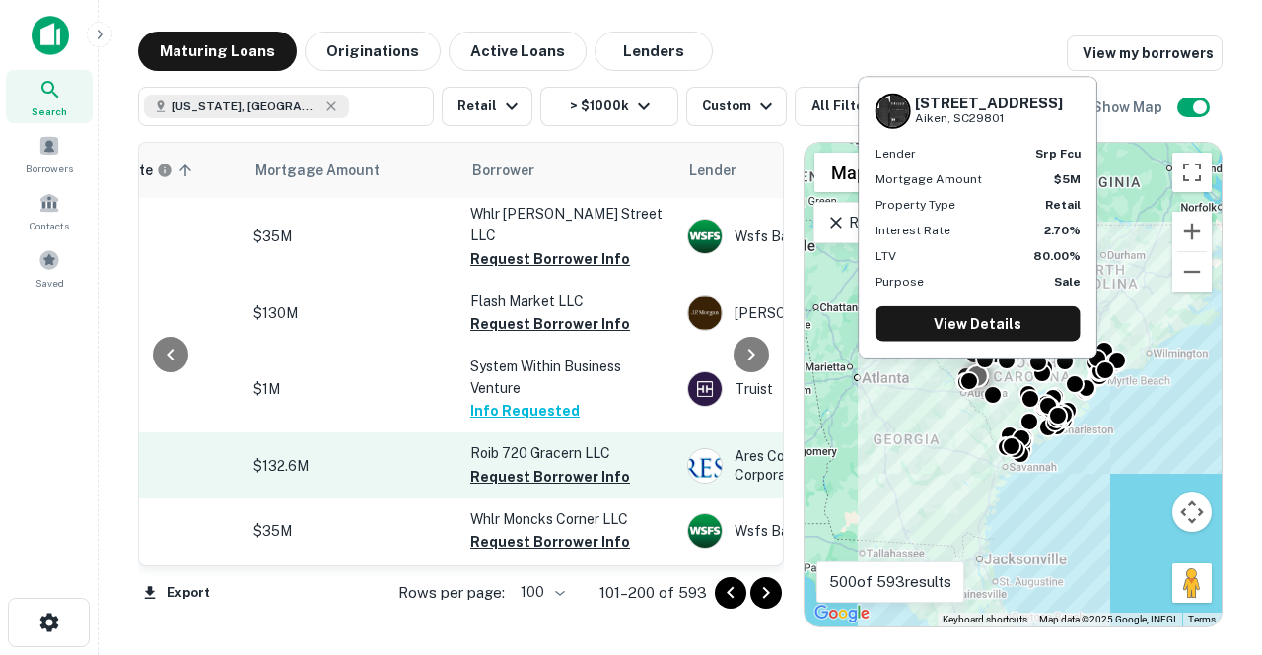
scroll to position [6584, 426]
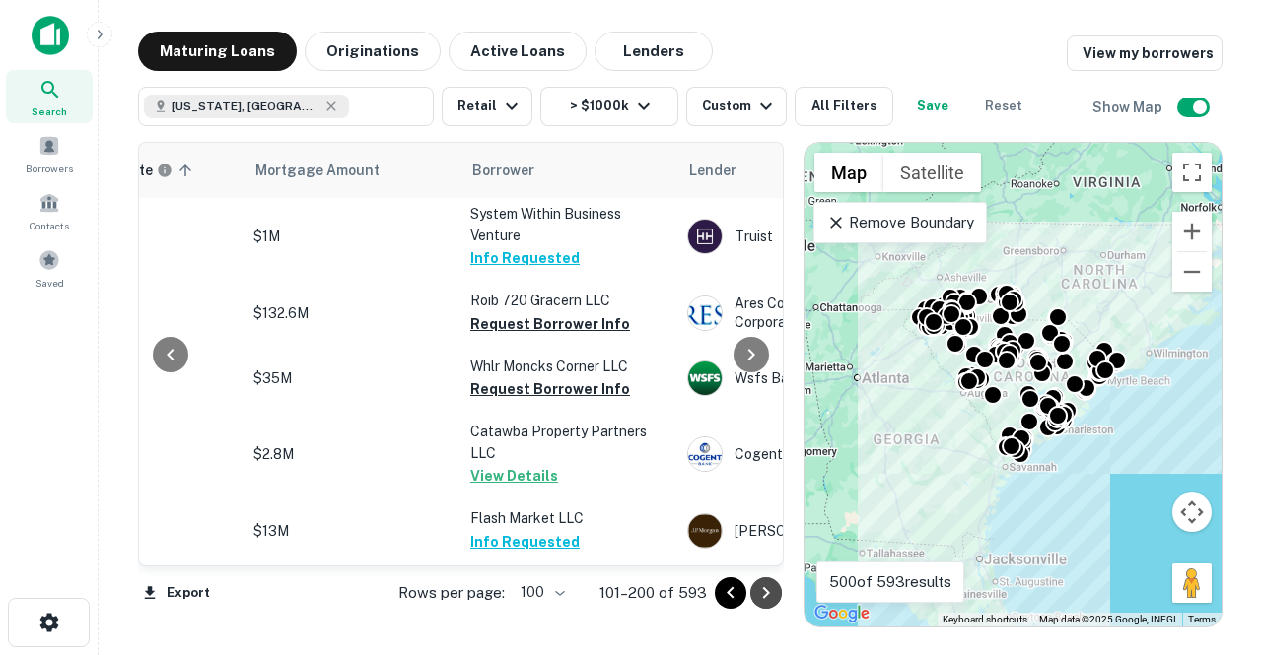
click at [759, 600] on icon "Go to next page" at bounding box center [766, 593] width 24 height 24
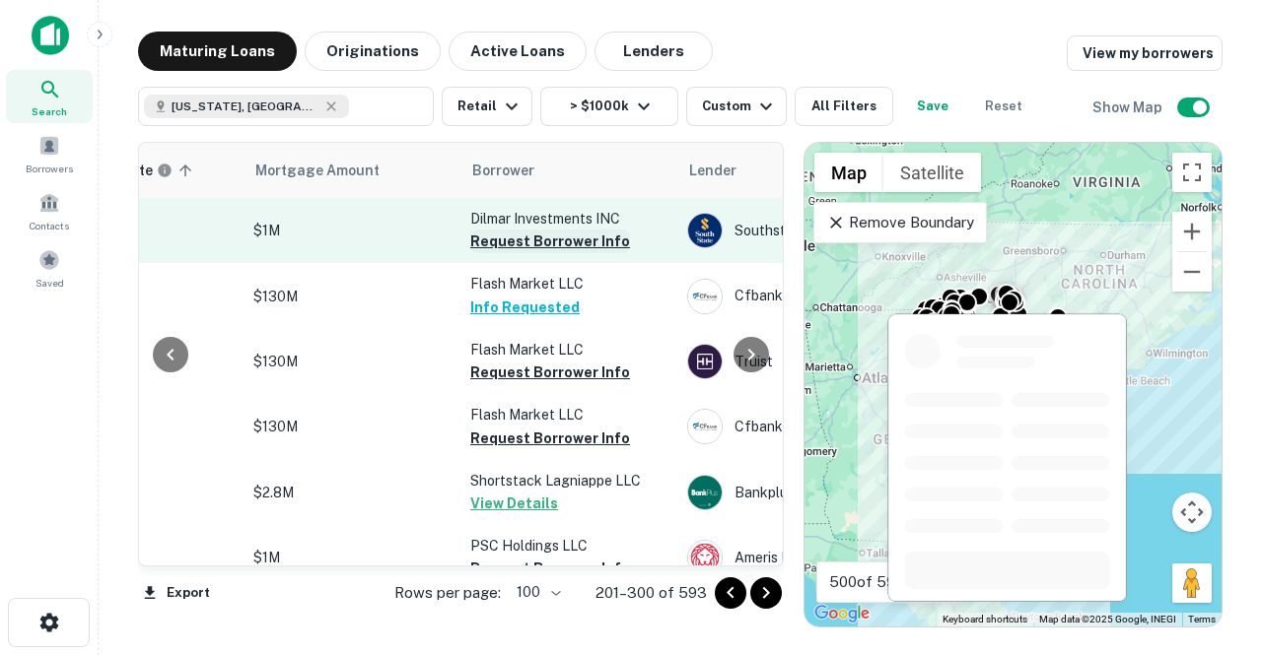
scroll to position [0, 427]
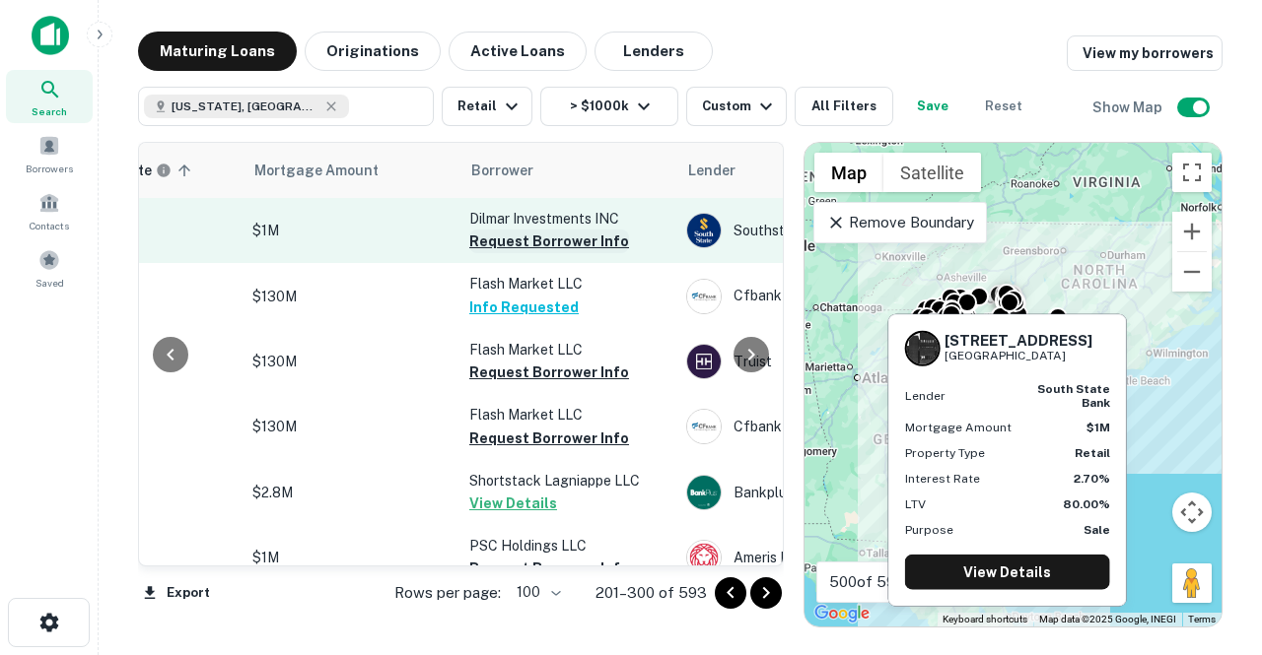
click at [561, 242] on button "Request Borrower Info" at bounding box center [549, 242] width 160 height 24
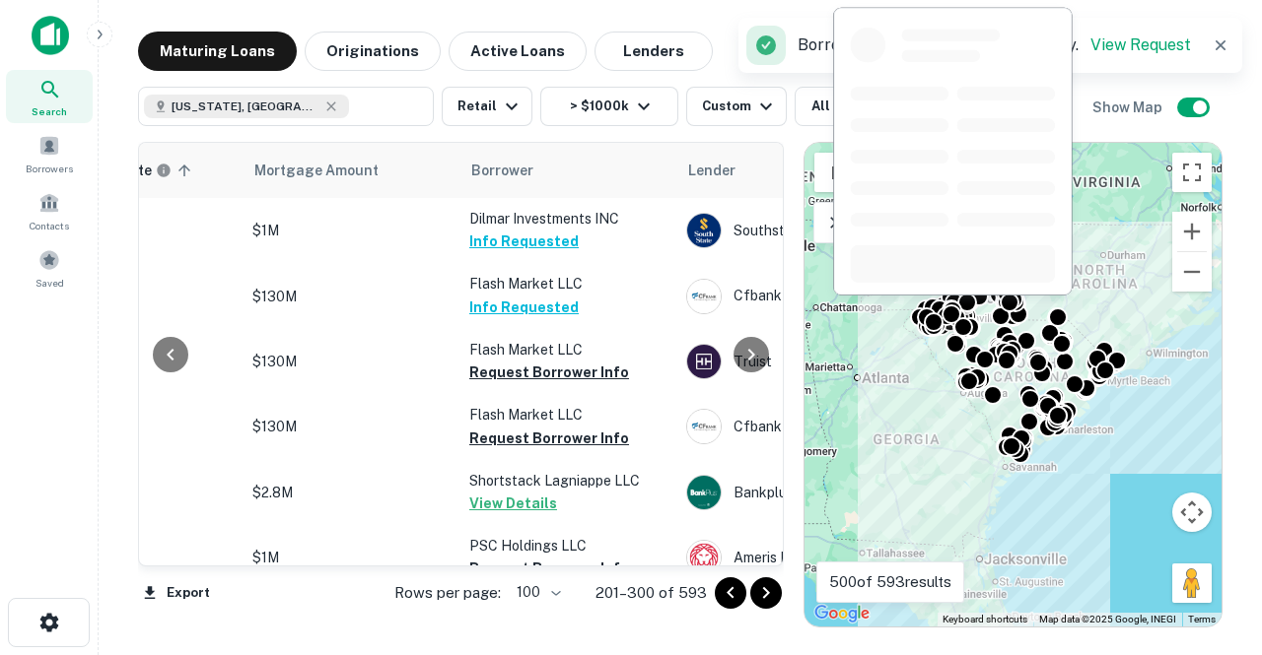
click at [532, 557] on button "Request Borrower Info" at bounding box center [549, 569] width 160 height 24
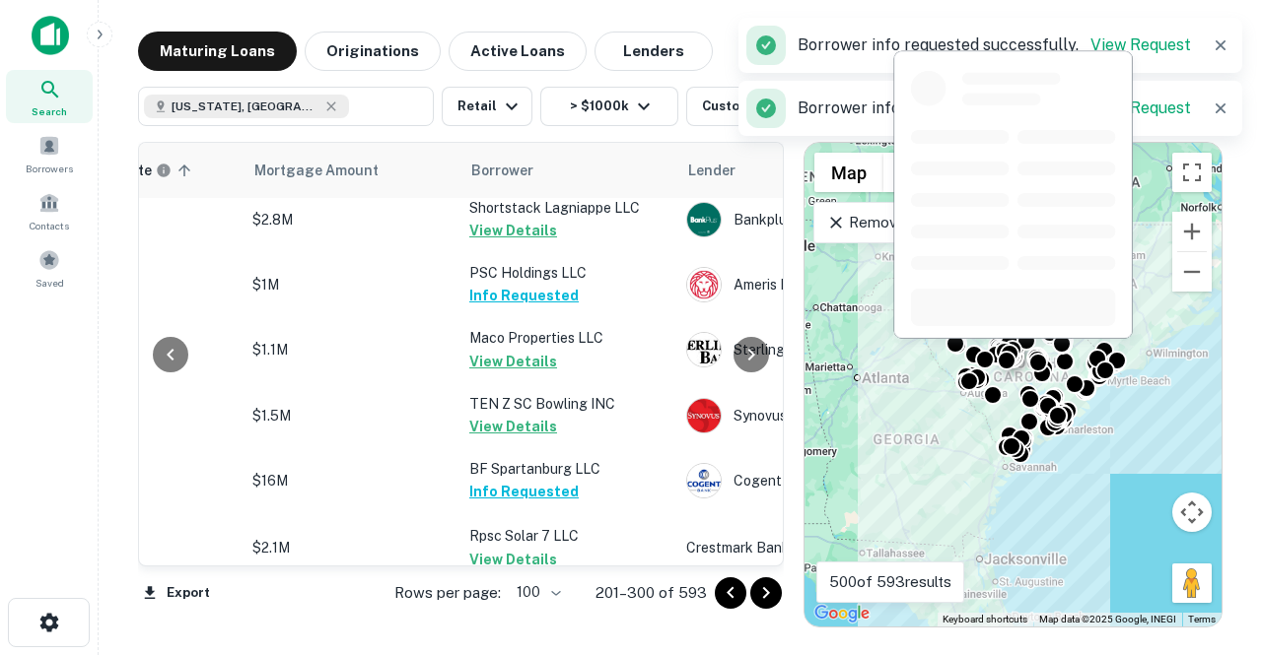
scroll to position [563, 427]
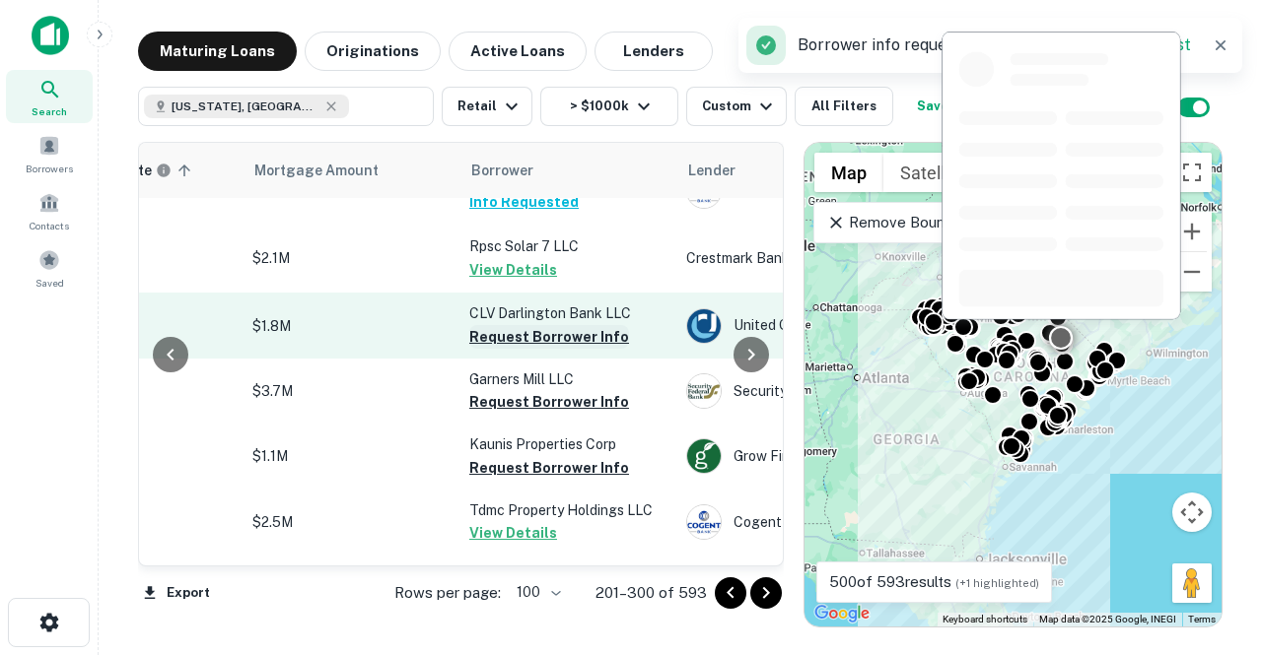
click at [560, 332] on button "Request Borrower Info" at bounding box center [549, 337] width 160 height 24
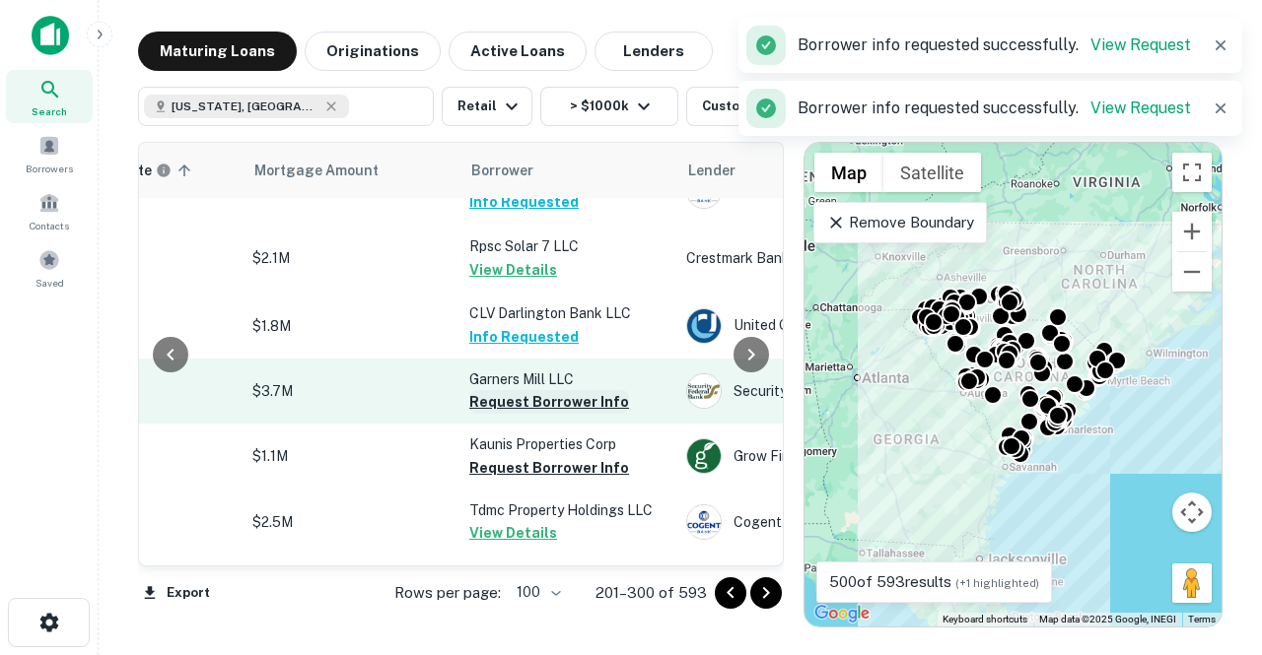
click at [529, 474] on button "Request Borrower Info" at bounding box center [549, 468] width 160 height 24
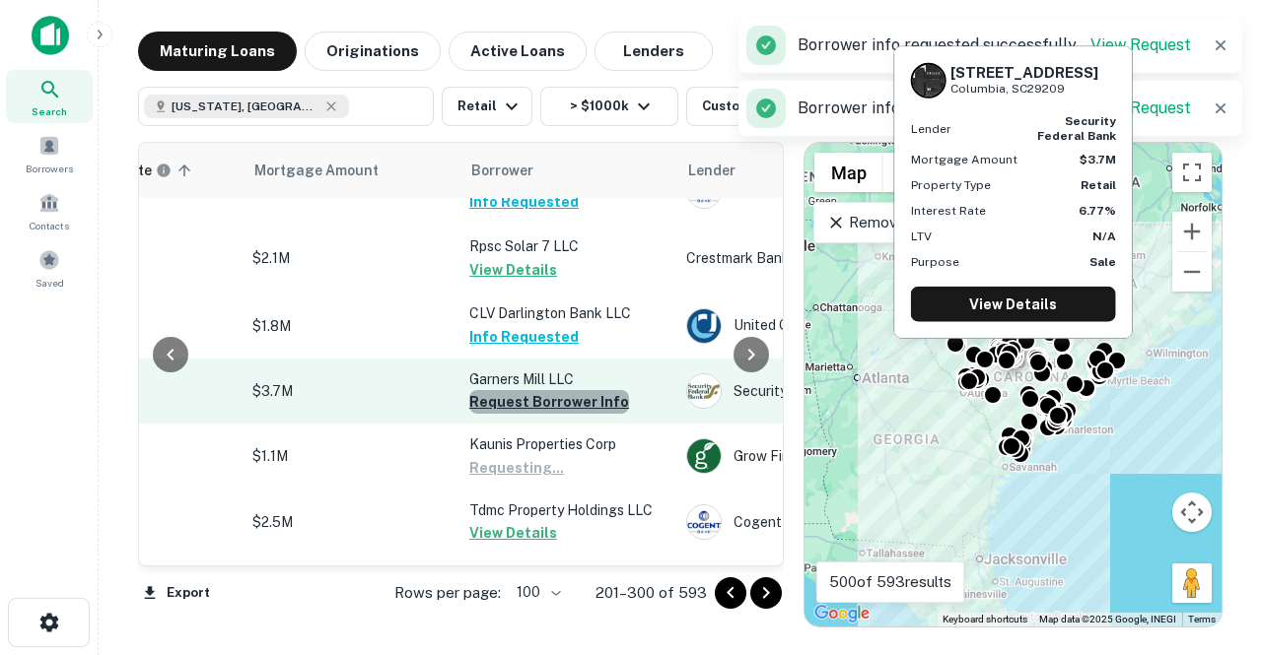
click at [547, 390] on button "Request Borrower Info" at bounding box center [549, 402] width 160 height 24
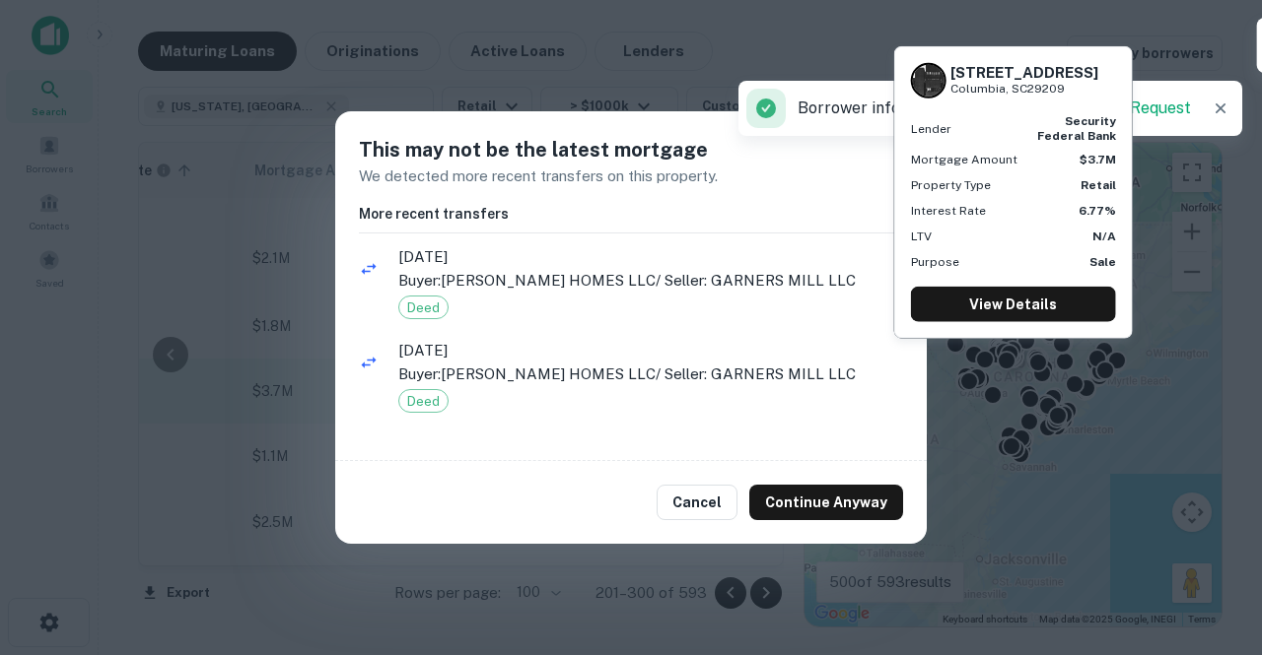
click at [547, 389] on li "[DATE] Buyer: [PERSON_NAME] HOMES LLC / Seller: GARNERS MILL LLC" at bounding box center [631, 362] width 544 height 54
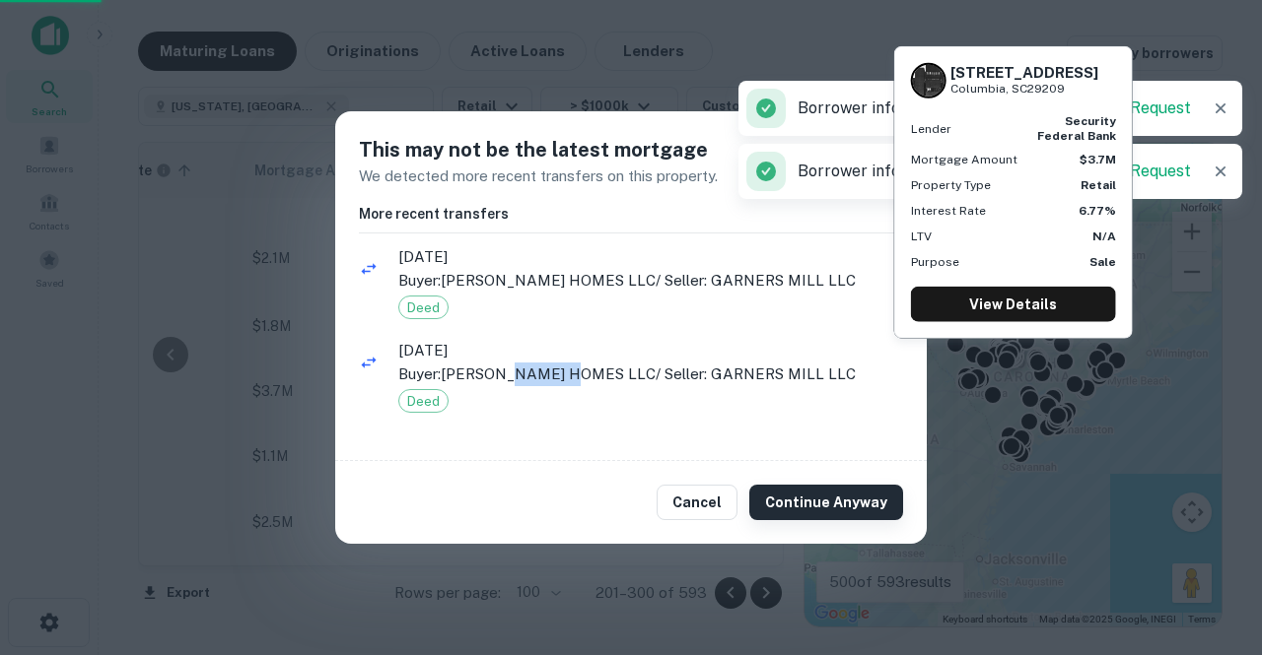
click at [838, 516] on button "Continue Anyway" at bounding box center [826, 502] width 154 height 35
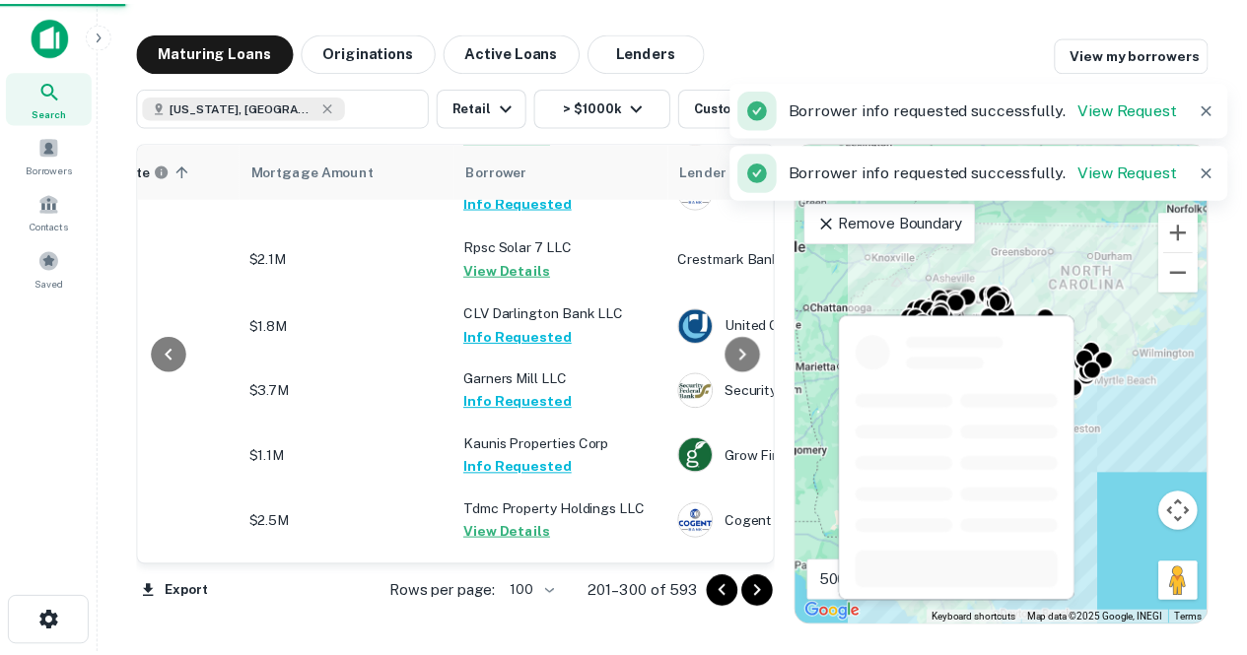
scroll to position [1069, 427]
